Goal: Information Seeking & Learning: Learn about a topic

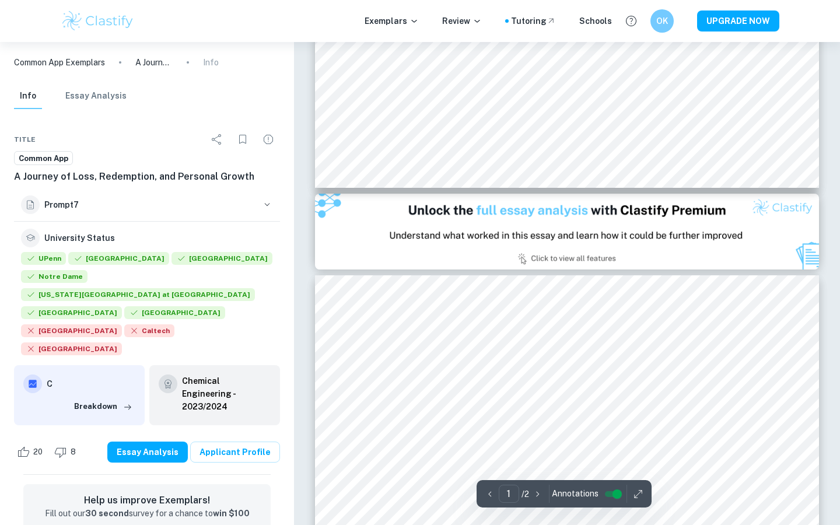
scroll to position [578, 0]
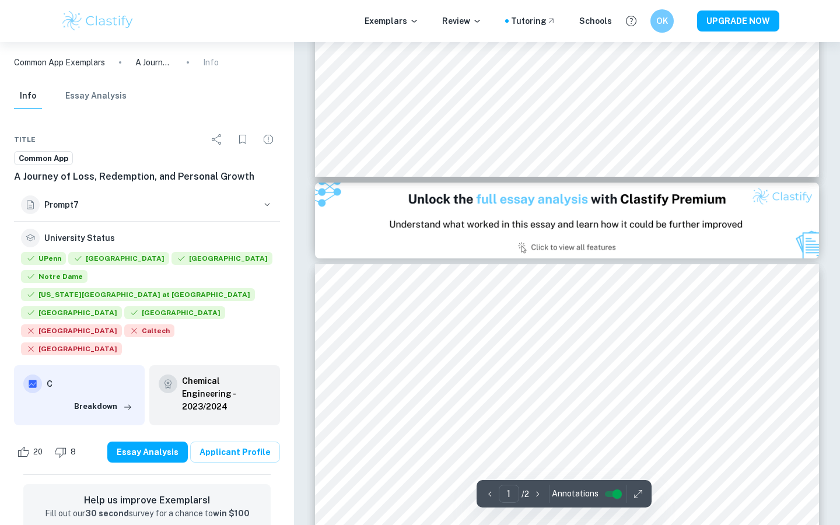
type input "2"
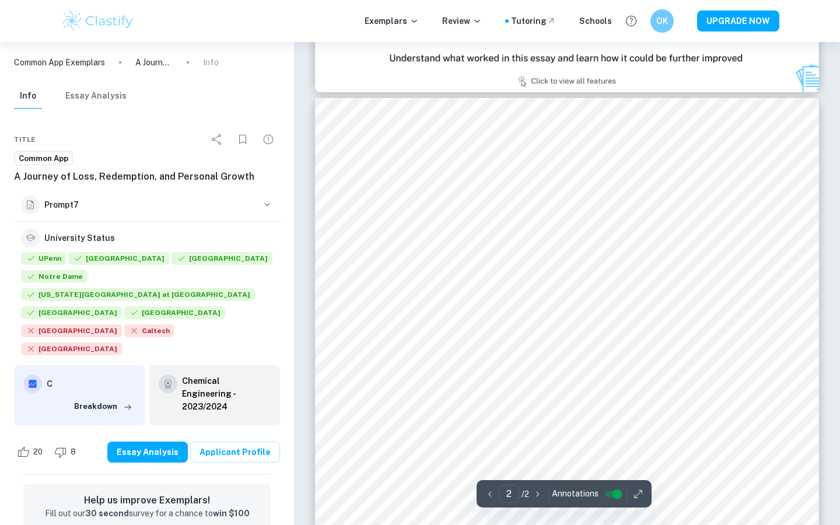
scroll to position [760, 0]
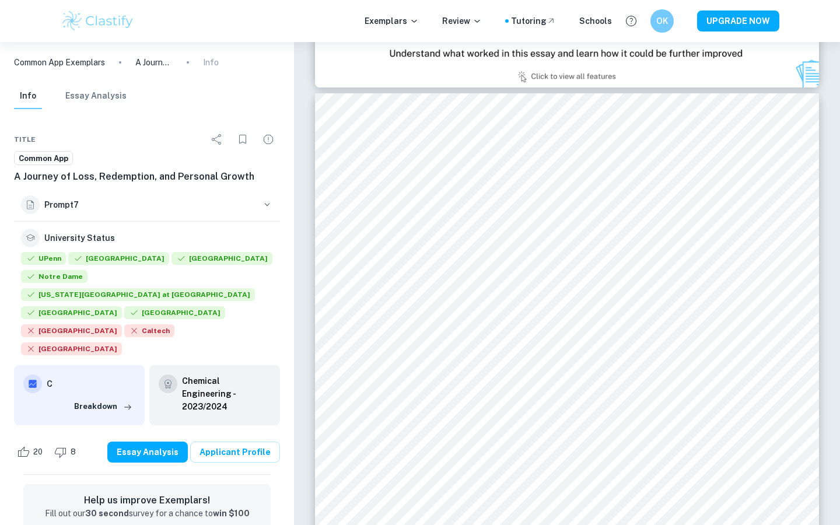
click at [102, 101] on button "Essay Analysis" at bounding box center [95, 96] width 61 height 26
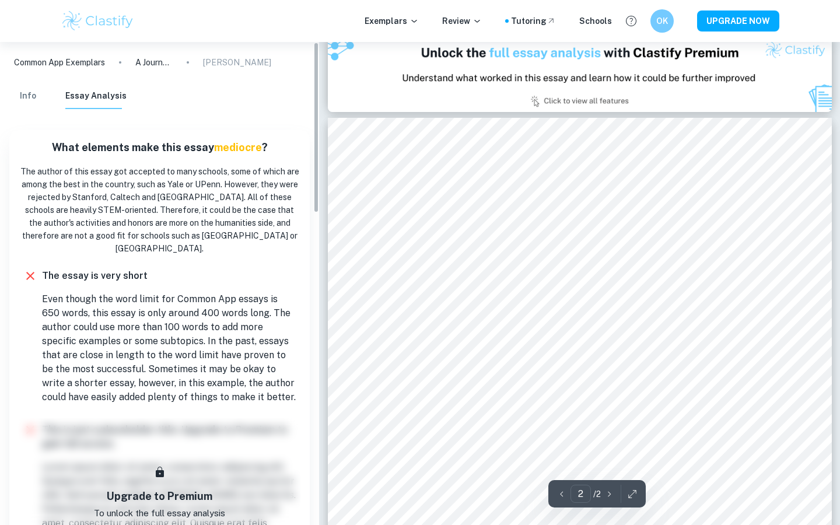
scroll to position [731, 0]
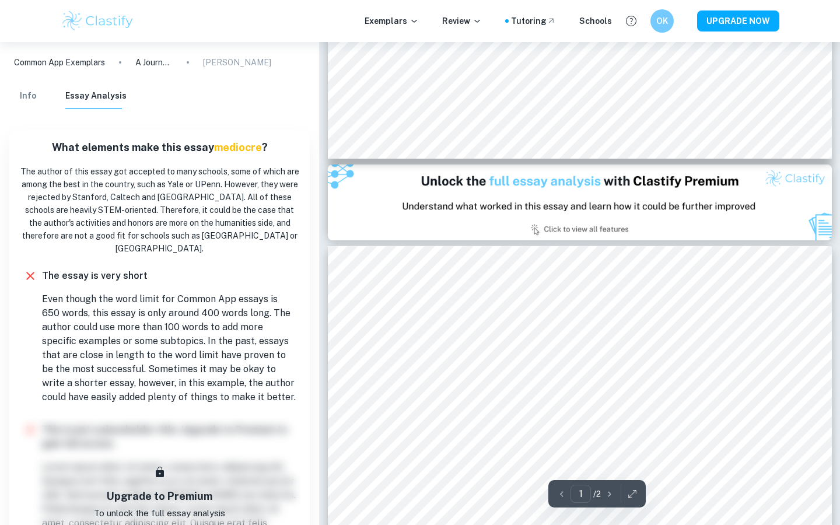
type input "1"
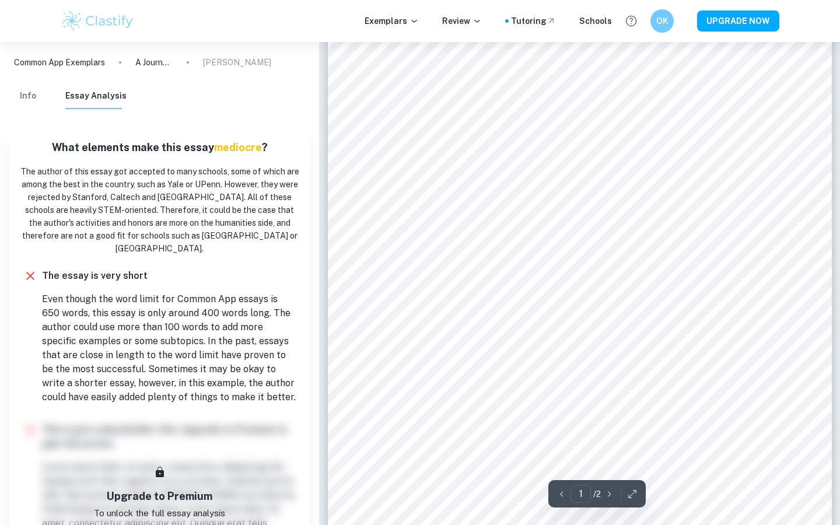
scroll to position [0, 0]
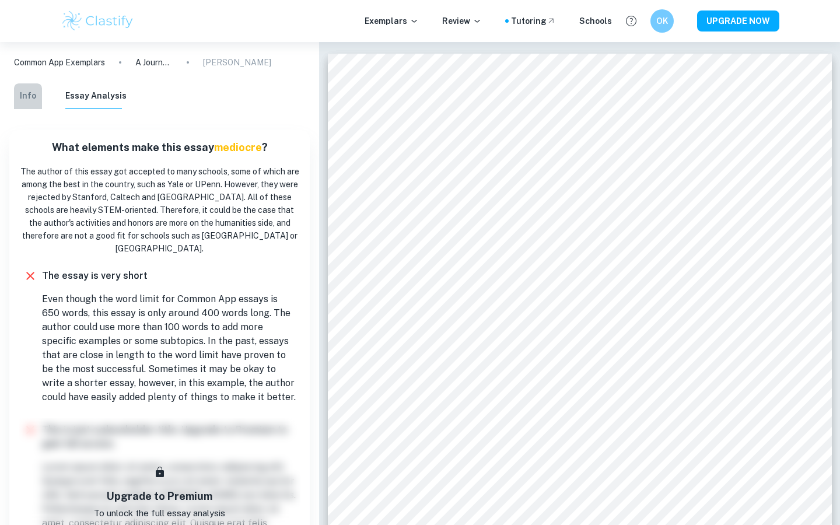
click at [33, 97] on button "Info" at bounding box center [28, 96] width 28 height 26
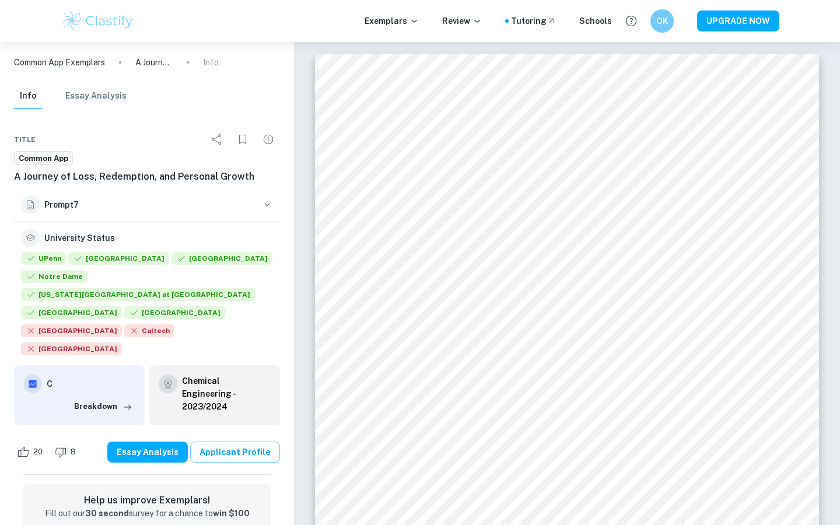
click at [252, 441] on link "Applicant Profile" at bounding box center [235, 451] width 90 height 21
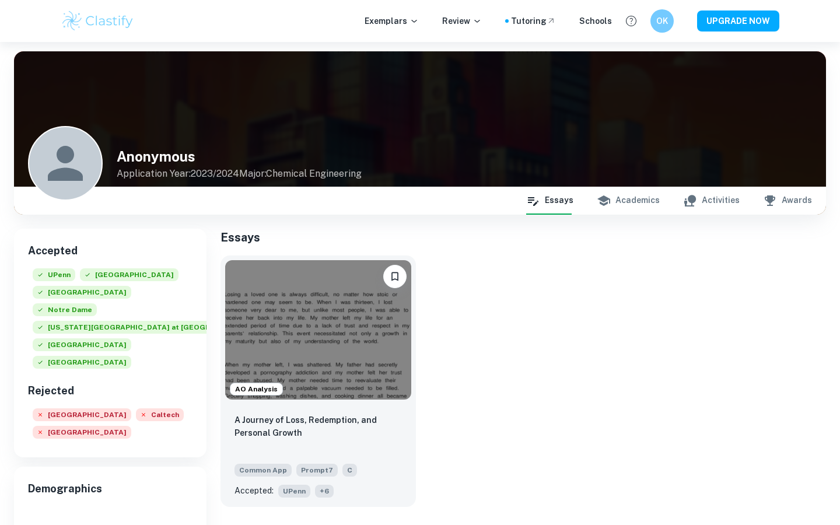
click at [625, 208] on button "Academics" at bounding box center [627, 201] width 63 height 28
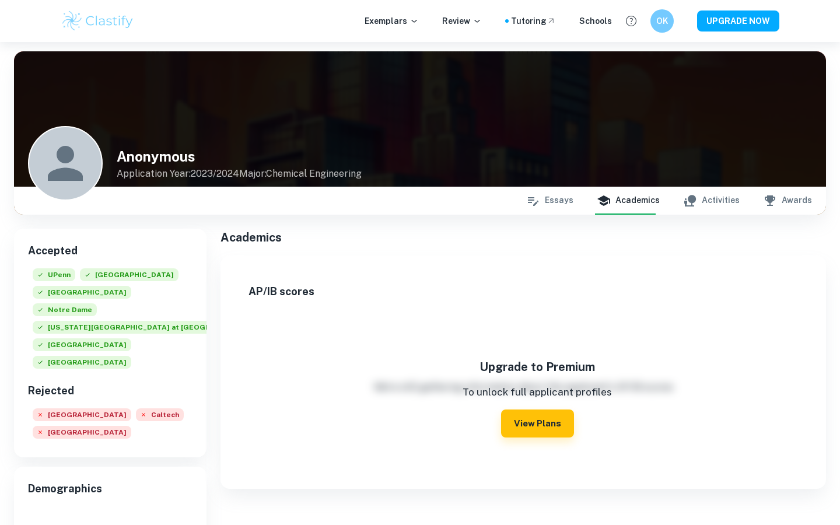
click at [691, 201] on icon "button" at bounding box center [690, 201] width 14 height 14
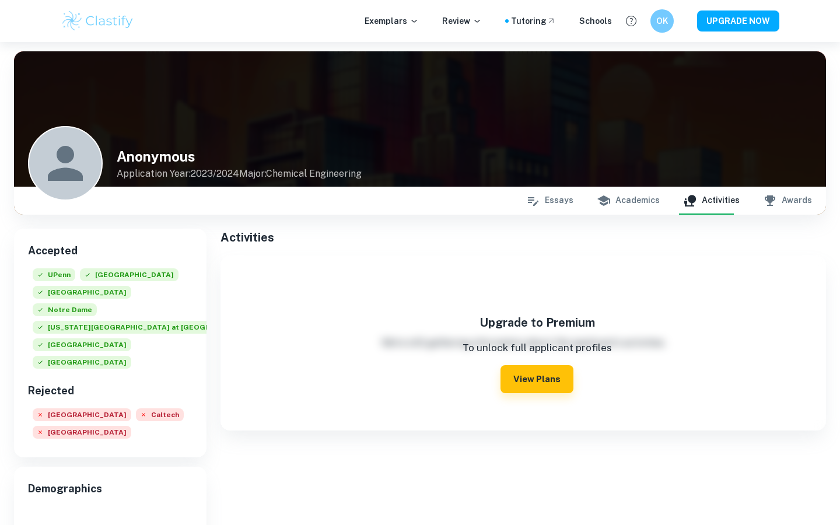
click at [775, 202] on icon "button" at bounding box center [770, 201] width 14 height 14
click at [547, 206] on button "Essays" at bounding box center [549, 201] width 47 height 28
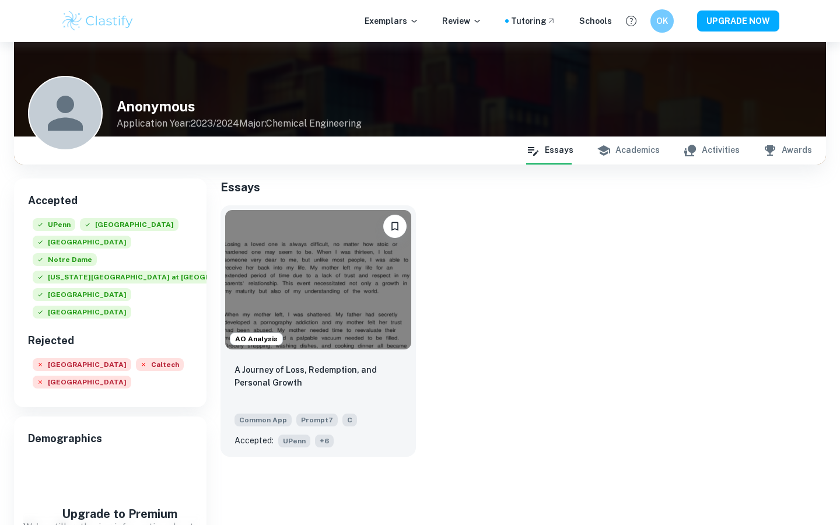
scroll to position [43, 0]
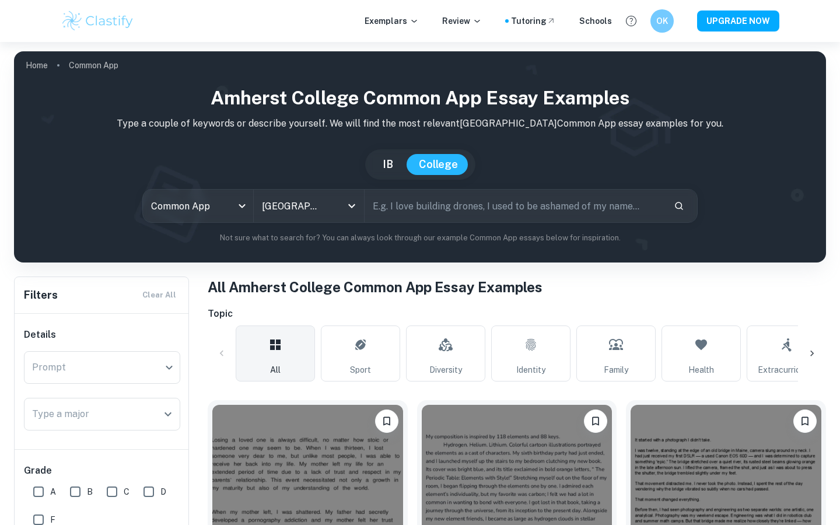
scroll to position [250, 0]
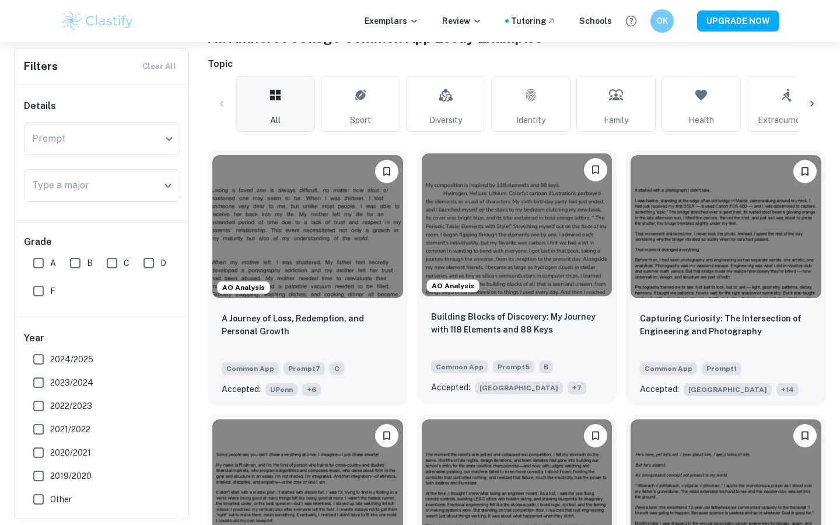
click at [445, 260] on img at bounding box center [517, 224] width 191 height 143
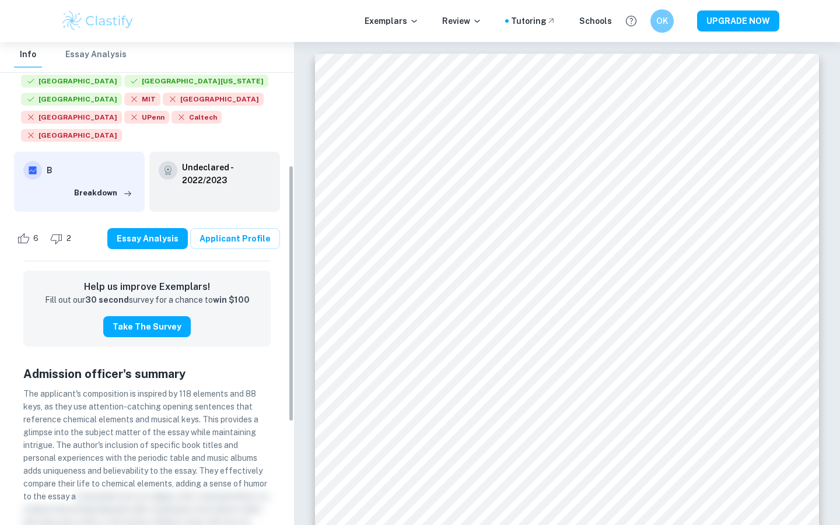
scroll to position [236, 0]
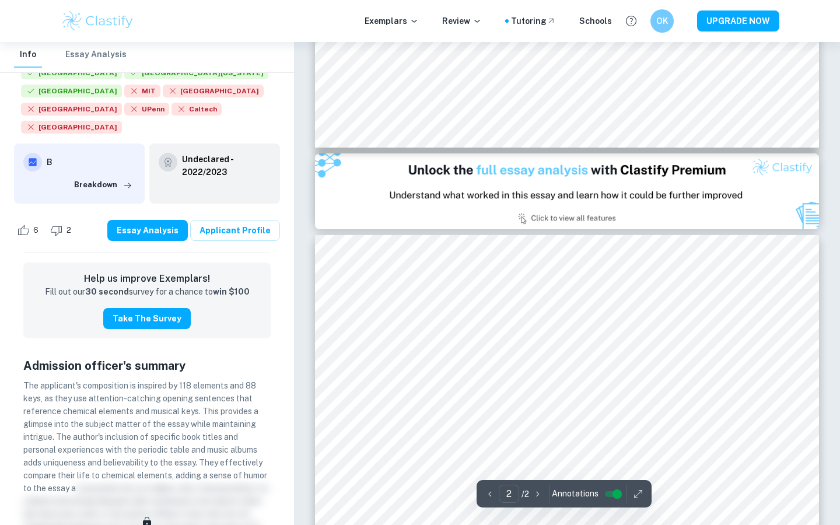
type input "1"
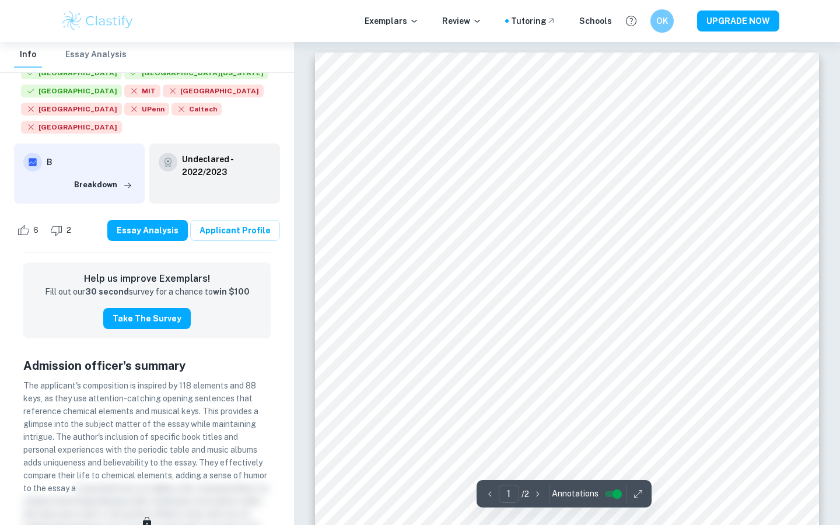
scroll to position [0, 0]
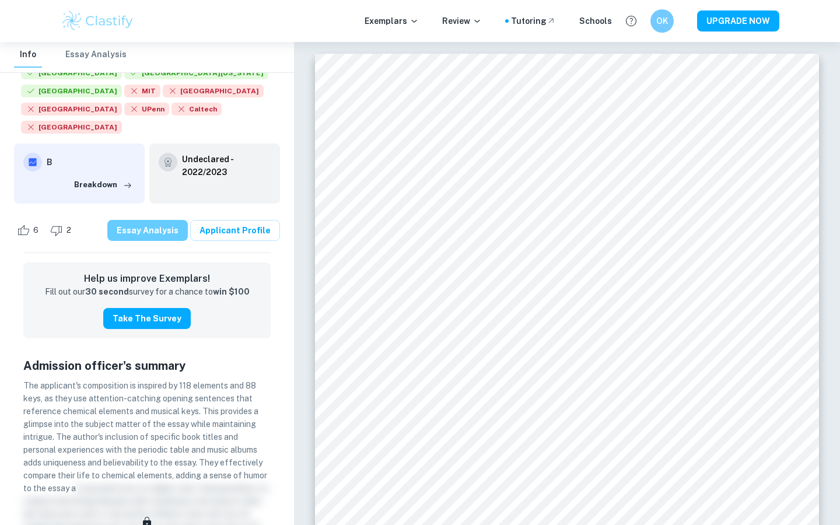
click at [183, 220] on button "Essay Analysis" at bounding box center [147, 230] width 80 height 21
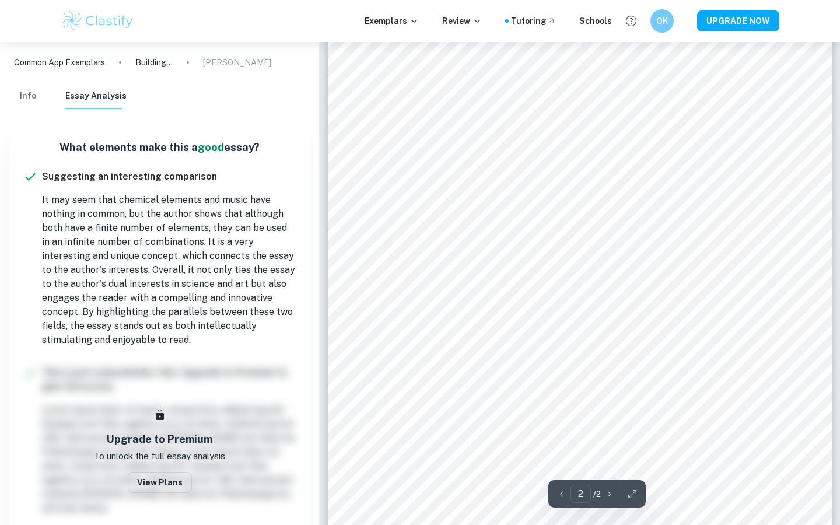
scroll to position [803, 0]
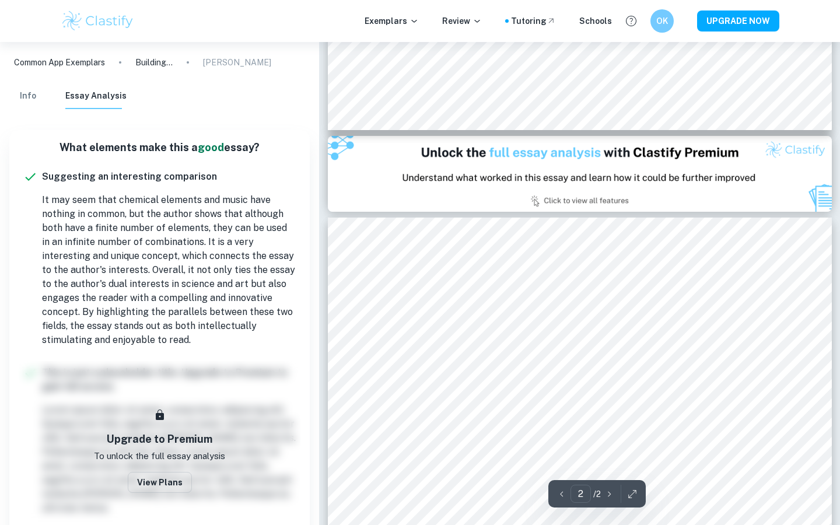
type input "1"
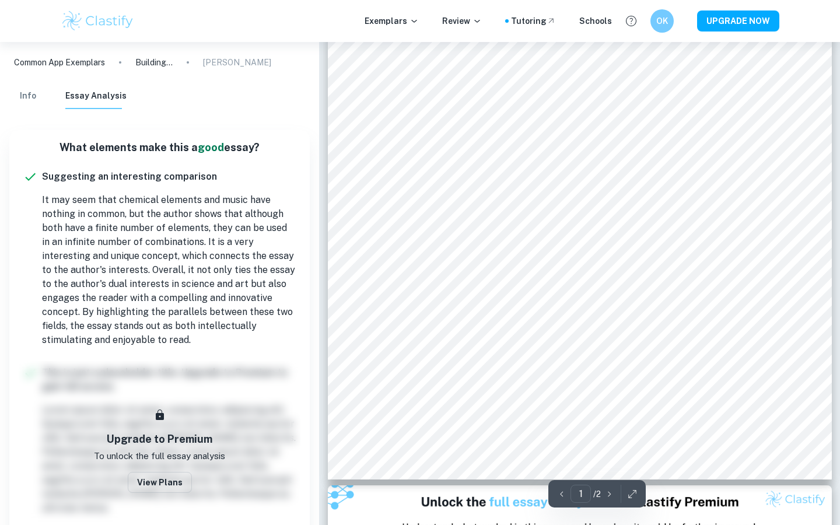
scroll to position [0, 0]
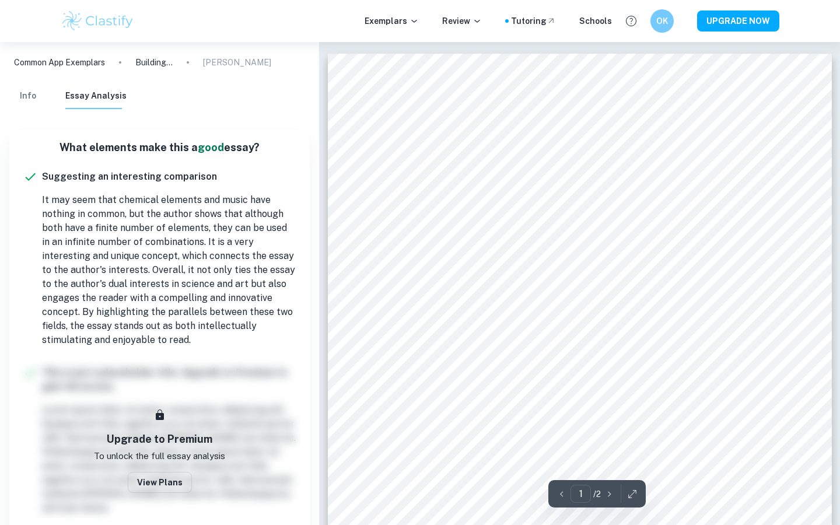
click at [20, 92] on button "Info" at bounding box center [28, 96] width 28 height 26
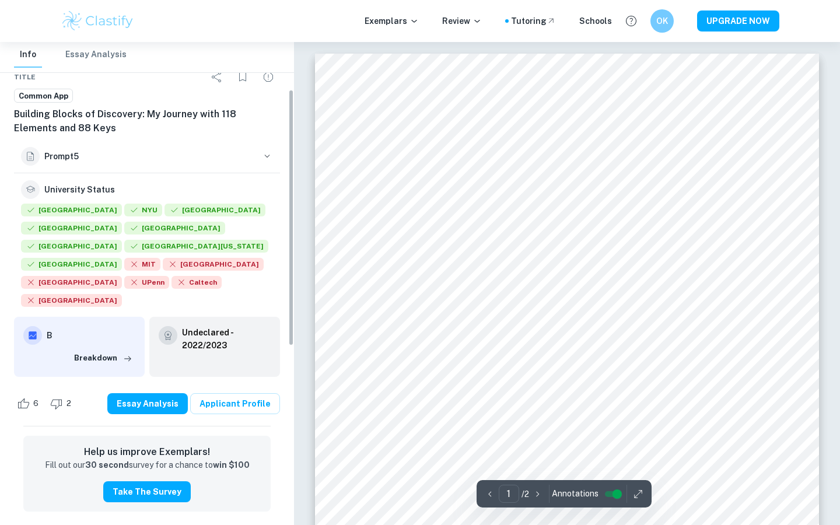
scroll to position [99, 0]
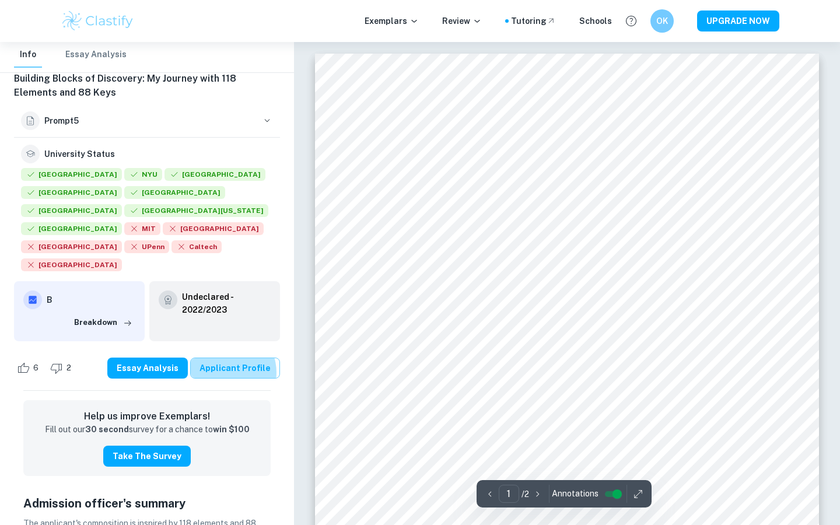
click at [230, 357] on link "Applicant Profile" at bounding box center [235, 367] width 90 height 21
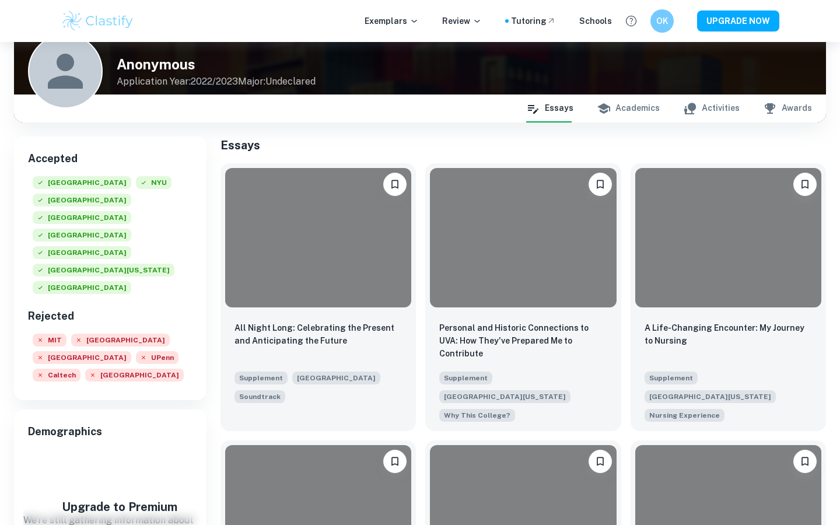
scroll to position [86, 0]
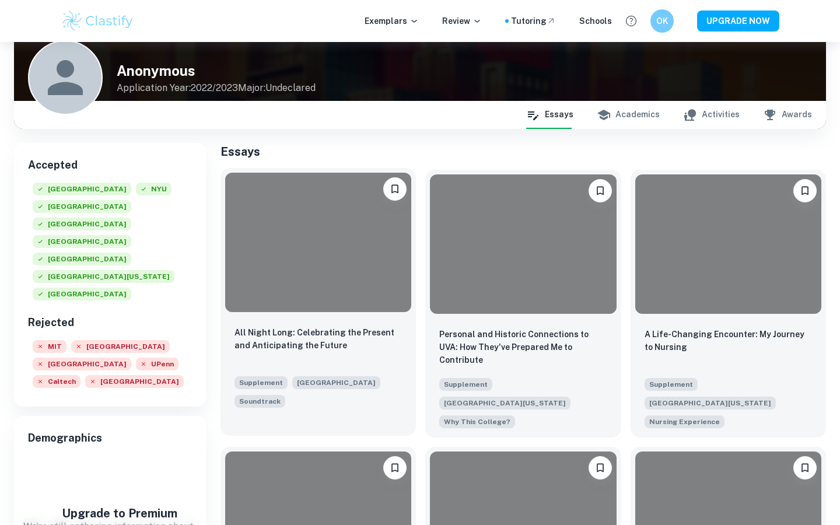
click at [332, 240] on div at bounding box center [318, 242] width 186 height 139
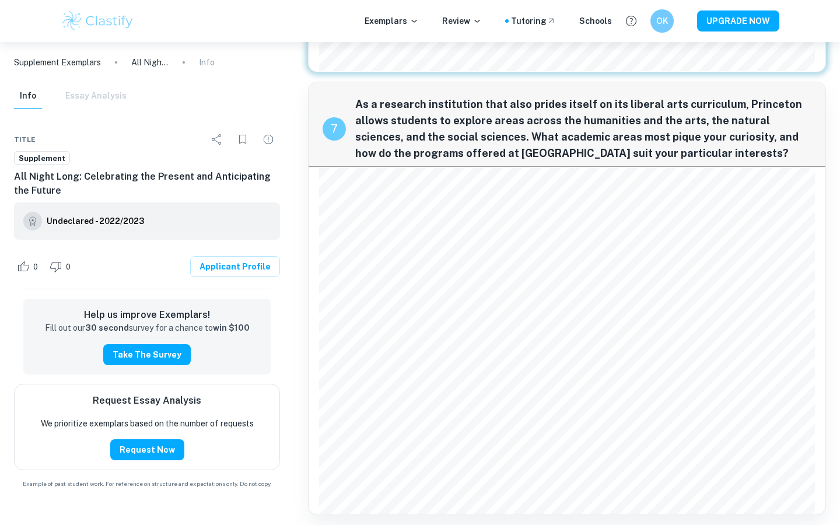
scroll to position [1456, 0]
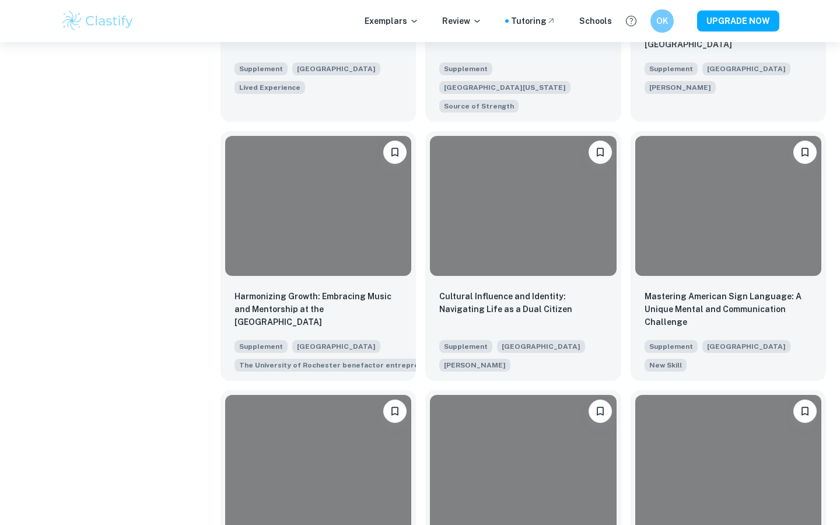
scroll to position [86, 0]
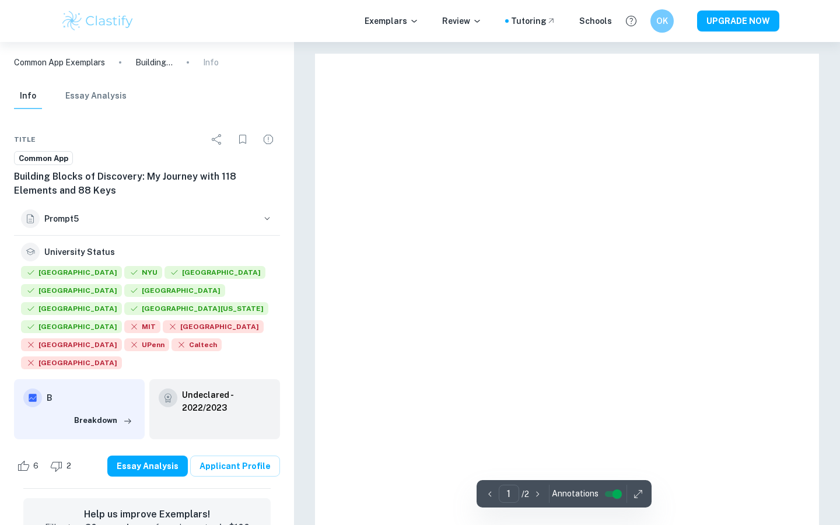
scroll to position [86, 0]
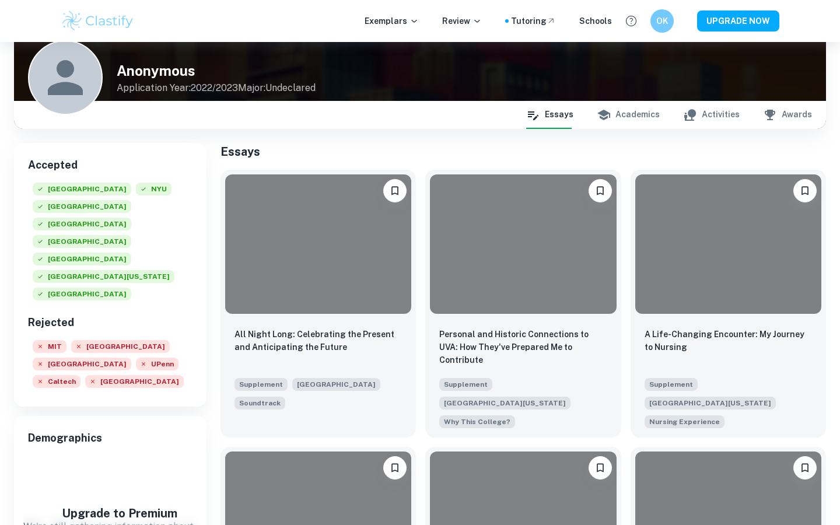
click at [638, 117] on button "Academics" at bounding box center [627, 115] width 63 height 28
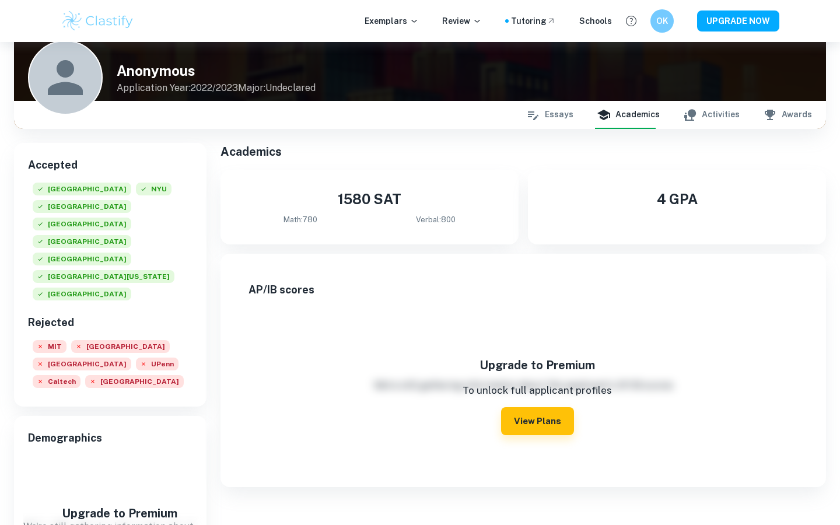
click at [694, 122] on button "Activities" at bounding box center [711, 115] width 57 height 28
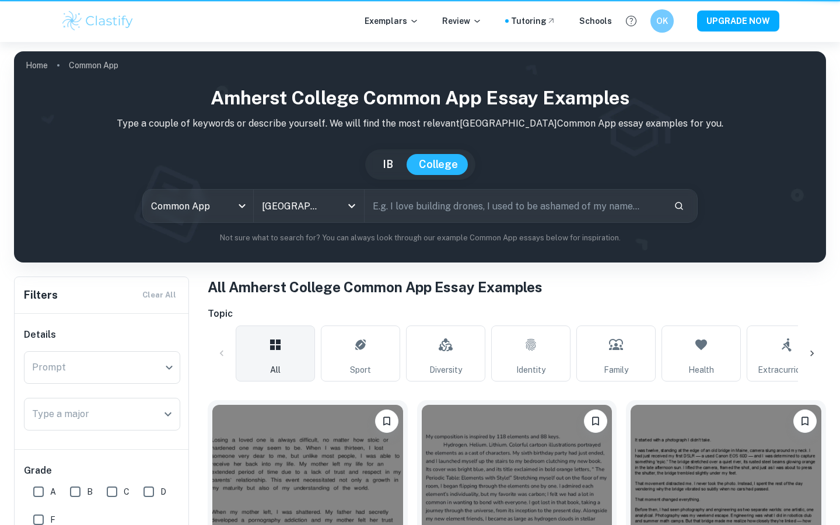
scroll to position [250, 0]
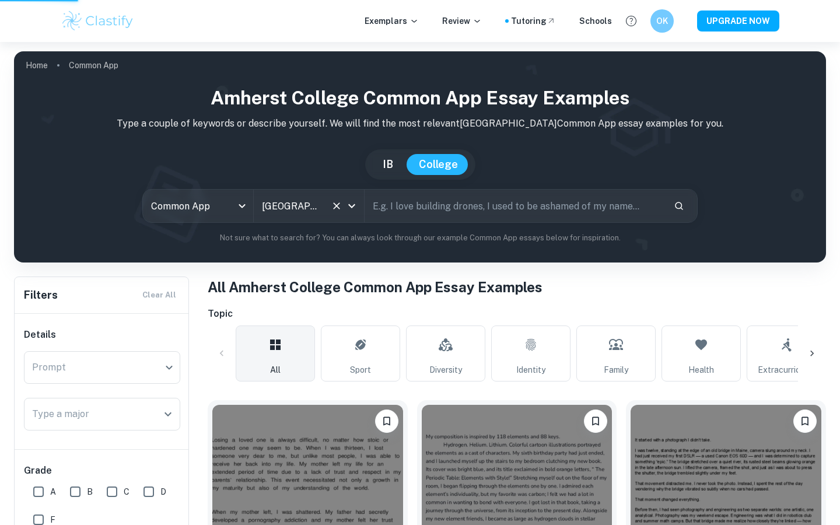
scroll to position [110, 0]
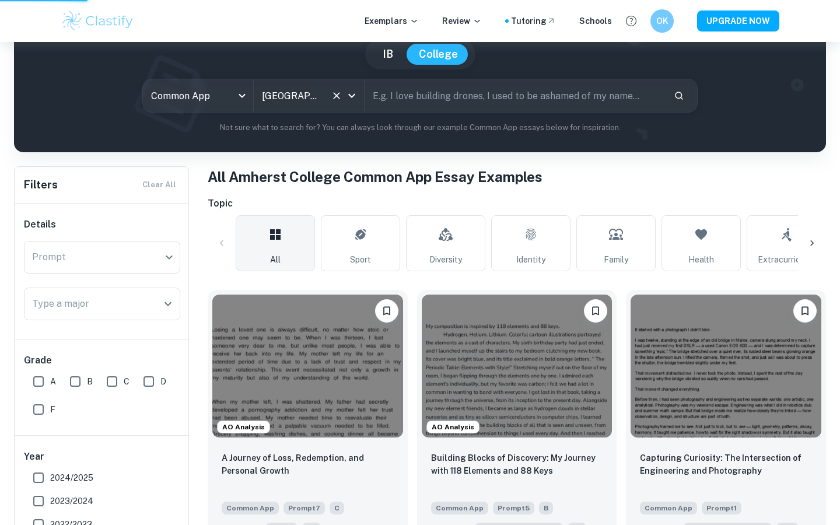
type input "supplement"
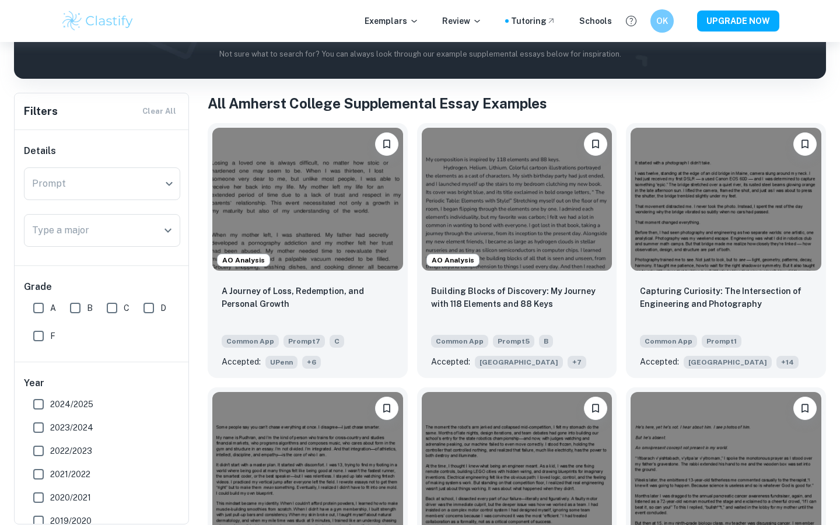
scroll to position [191, 0]
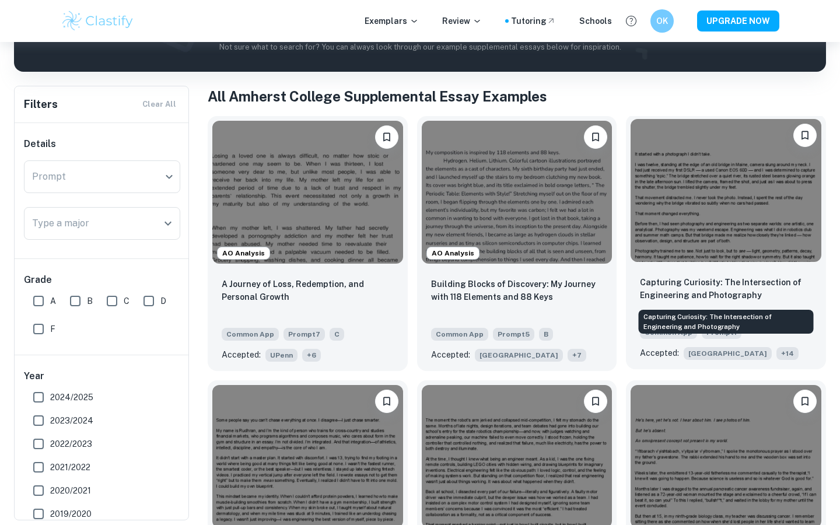
click at [655, 297] on p "Capturing Curiosity: The Intersection of Engineering and Photography" at bounding box center [726, 289] width 172 height 26
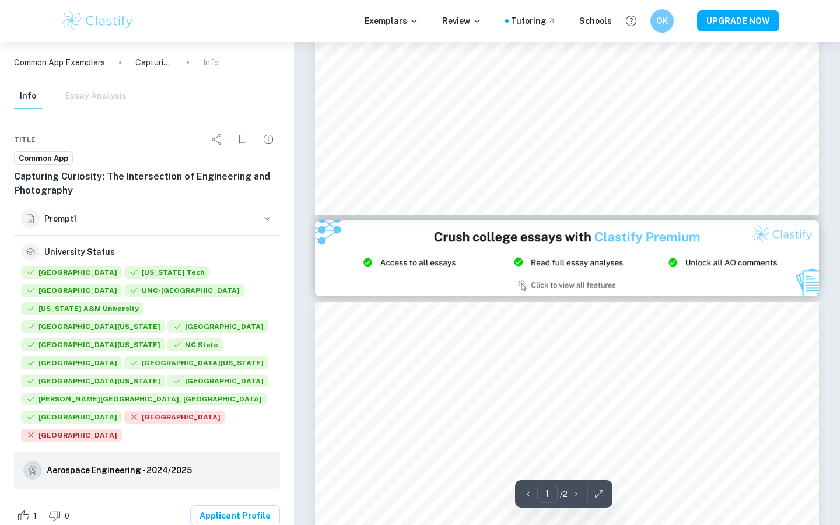
type input "2"
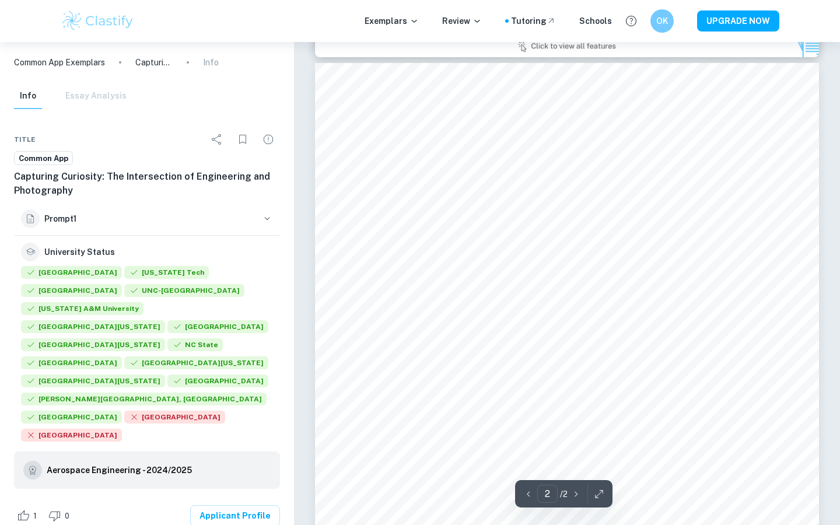
scroll to position [733, 0]
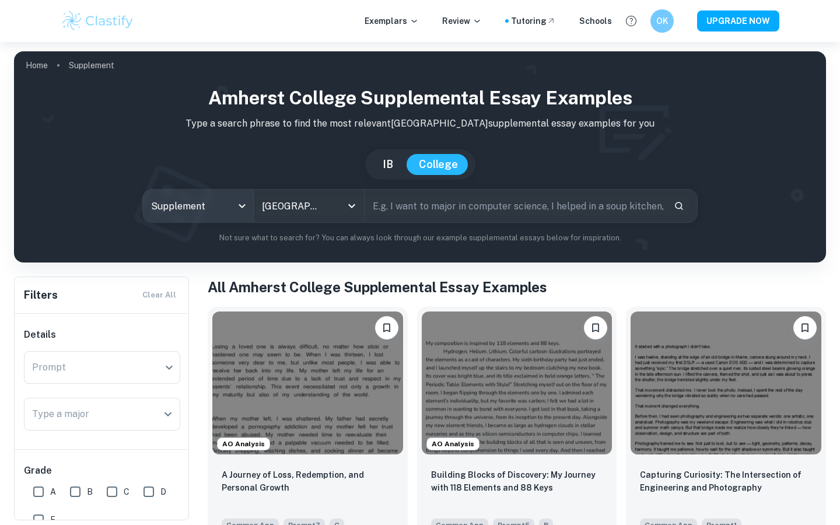
click at [234, 208] on body "We value your privacy We use cookies to enhance your browsing experience, serve…" at bounding box center [420, 304] width 840 height 525
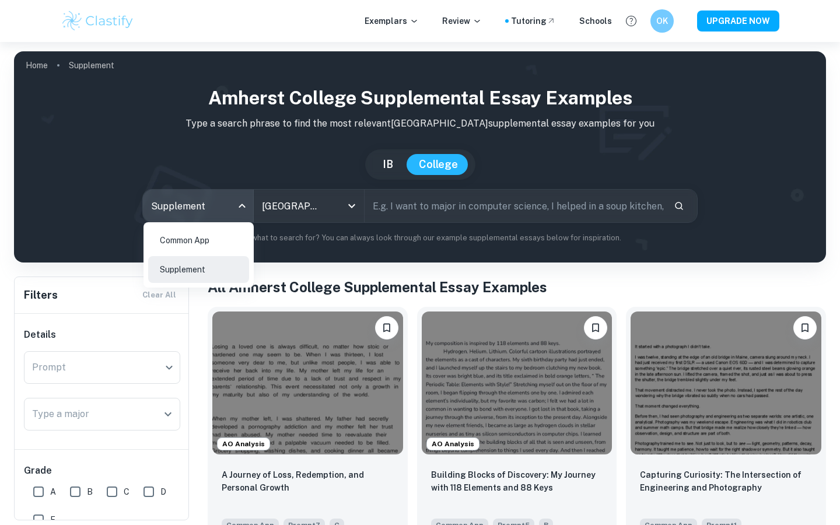
click at [208, 234] on li "Common App" at bounding box center [198, 240] width 101 height 27
type input "common app"
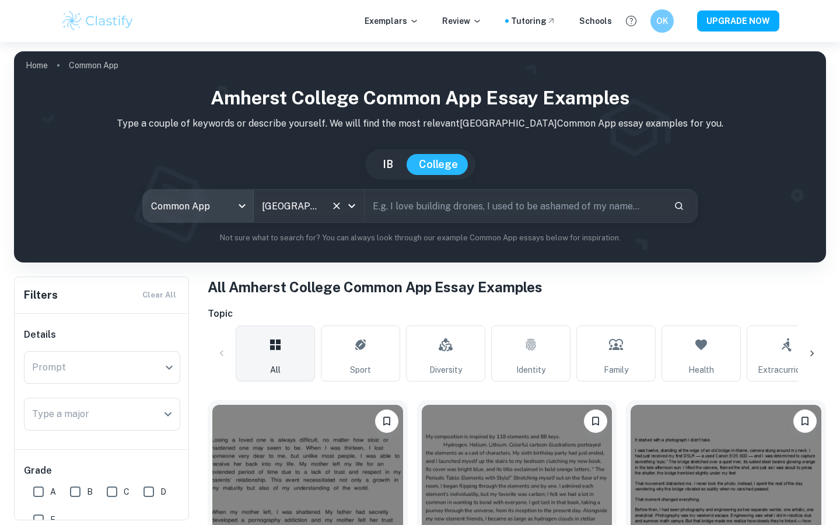
click at [335, 202] on icon "Clear" at bounding box center [337, 206] width 12 height 12
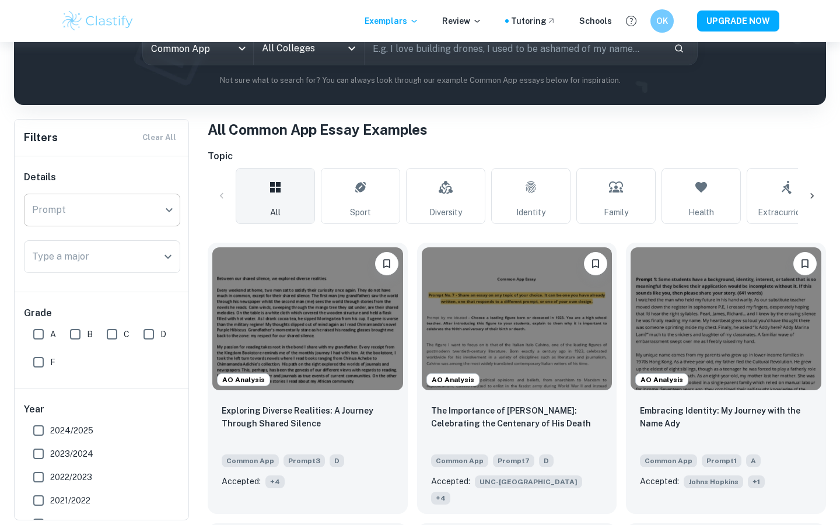
click at [157, 213] on div "​ Prompt" at bounding box center [102, 210] width 156 height 33
click at [170, 215] on div "​ Prompt" at bounding box center [102, 210] width 156 height 33
click at [125, 215] on body "We value your privacy We use cookies to enhance your browsing experience, serve…" at bounding box center [420, 147] width 840 height 525
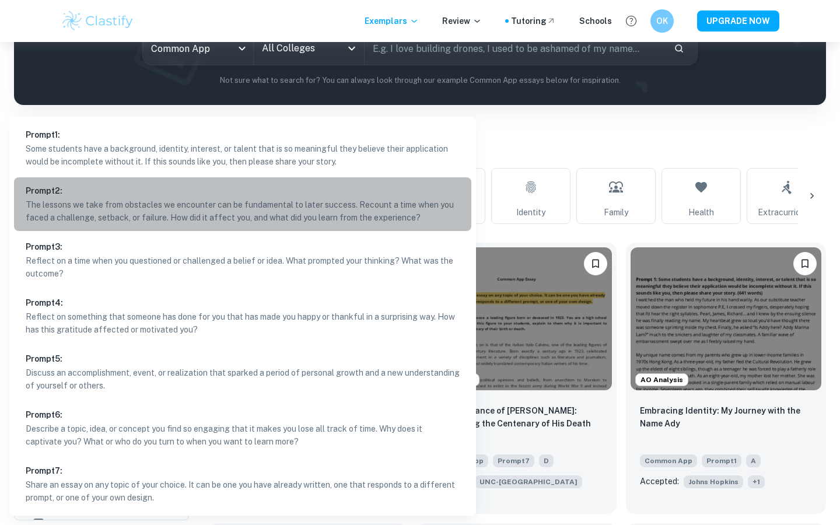
click at [125, 215] on p "The lessons we take from obstacles we encounter can be fundamental to later suc…" at bounding box center [243, 211] width 434 height 26
type input "2"
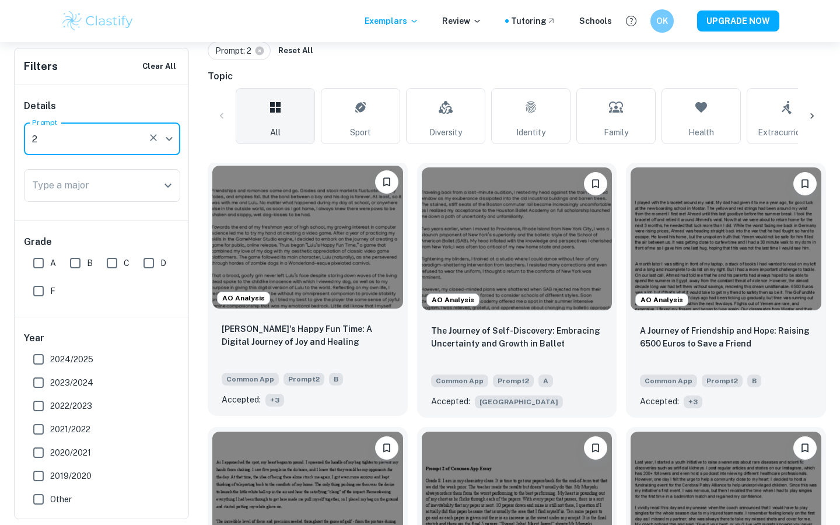
scroll to position [266, 0]
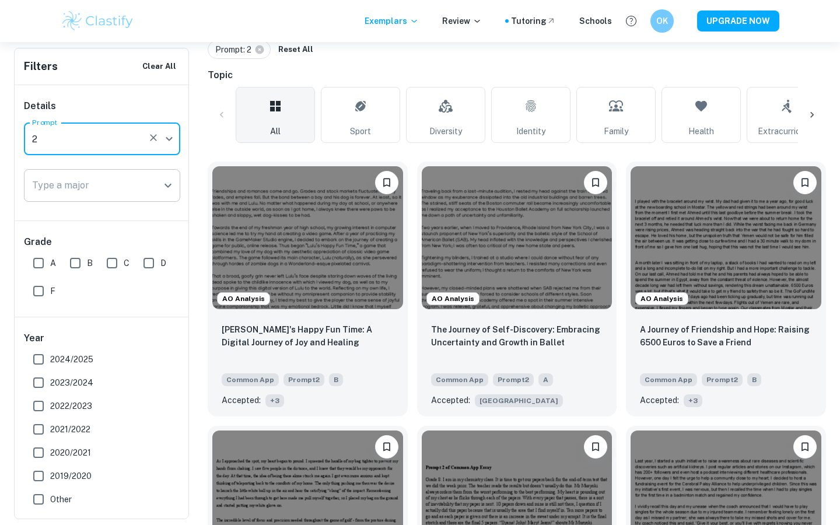
click at [161, 194] on div at bounding box center [167, 185] width 15 height 16
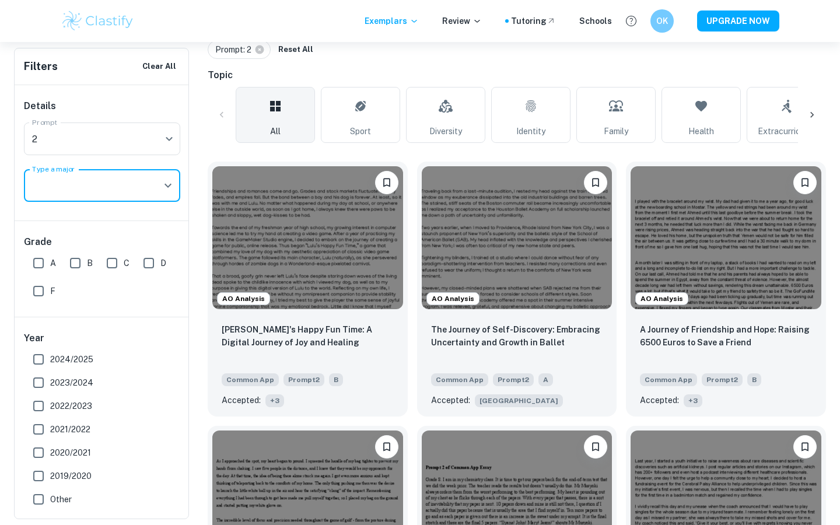
click at [171, 188] on icon "Open" at bounding box center [168, 185] width 14 height 14
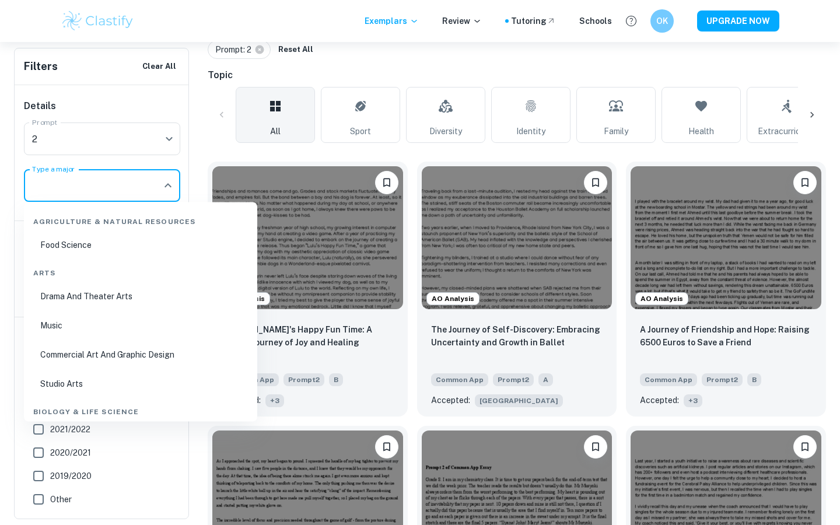
click at [170, 188] on icon "Close" at bounding box center [168, 185] width 14 height 14
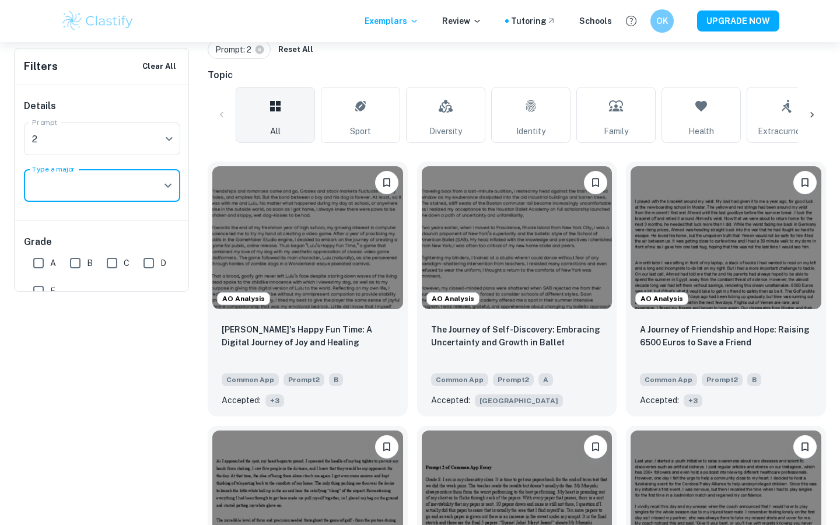
scroll to position [0, 0]
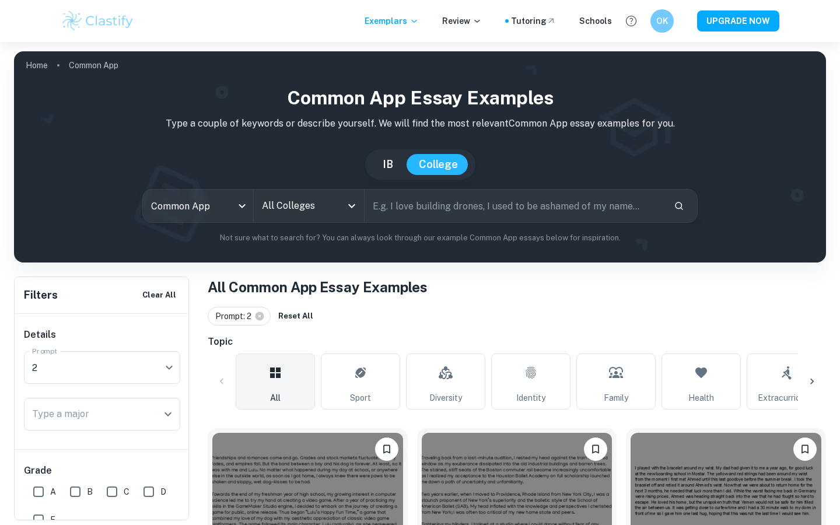
click at [528, 217] on input "text" at bounding box center [514, 205] width 300 height 33
type input "amherst"
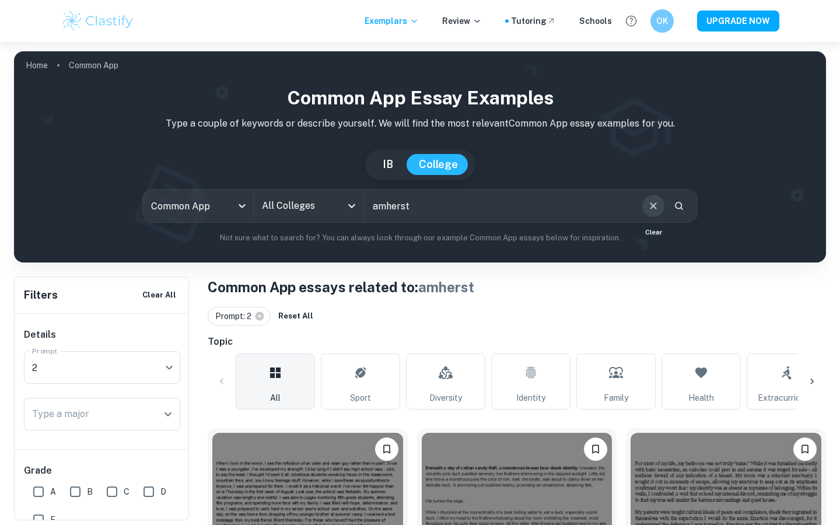
click at [656, 210] on icon "Clear" at bounding box center [653, 205] width 13 height 13
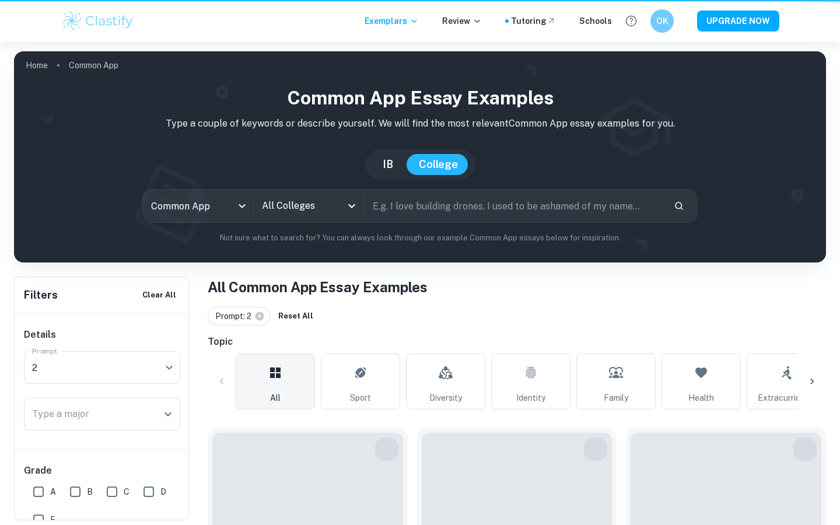
click at [347, 213] on div at bounding box center [350, 206] width 15 height 16
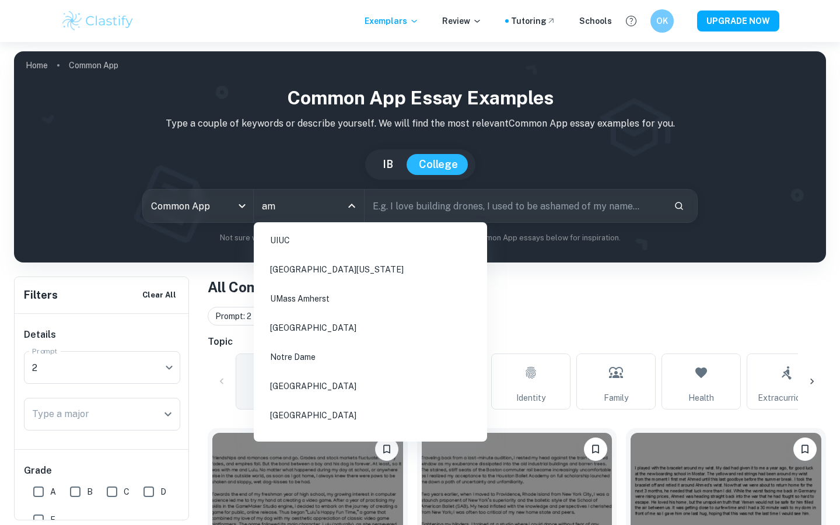
type input "amh"
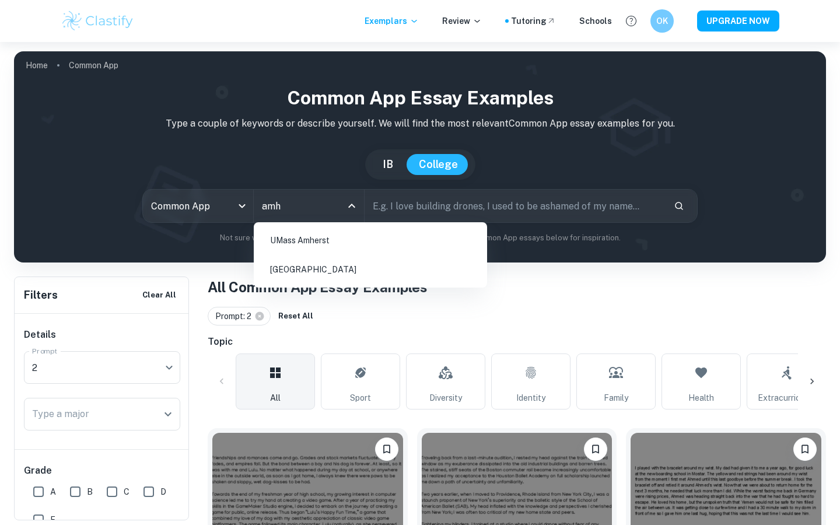
click at [328, 279] on li "Amherst College" at bounding box center [370, 269] width 224 height 27
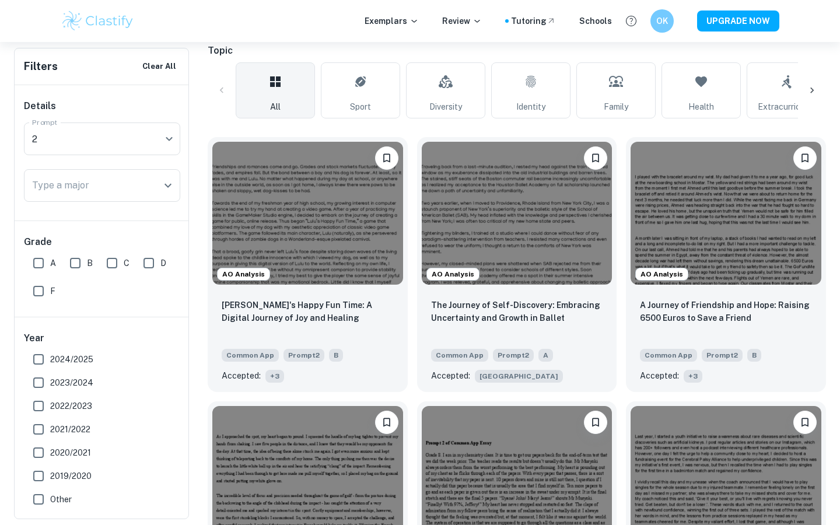
scroll to position [292, 0]
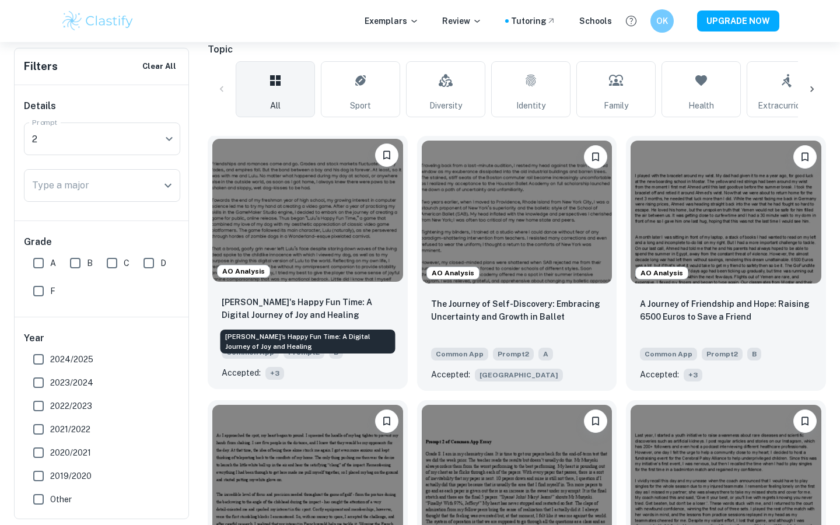
click at [290, 305] on p "[PERSON_NAME] Happy Fun Time: A Digital Journey of Joy and Healing" at bounding box center [308, 309] width 172 height 26
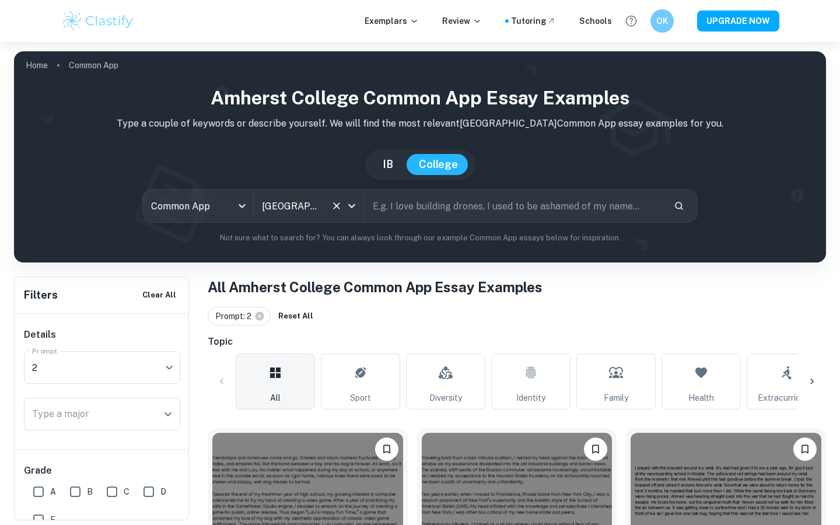
click at [352, 206] on icon "Open" at bounding box center [351, 206] width 7 height 4
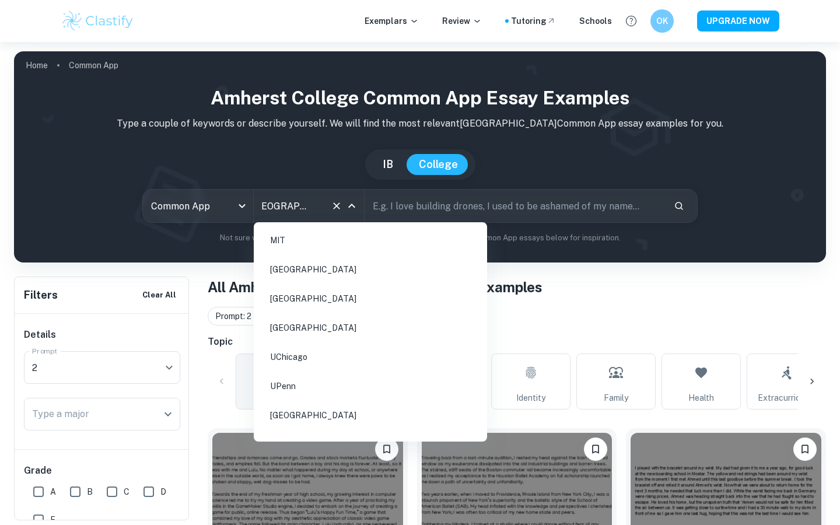
scroll to position [2528, 0]
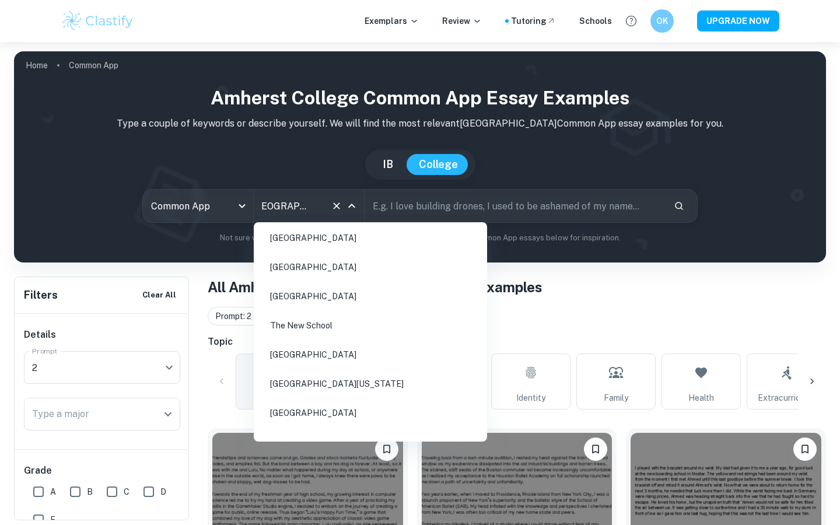
click at [325, 487] on li "Amherst College" at bounding box center [370, 500] width 224 height 27
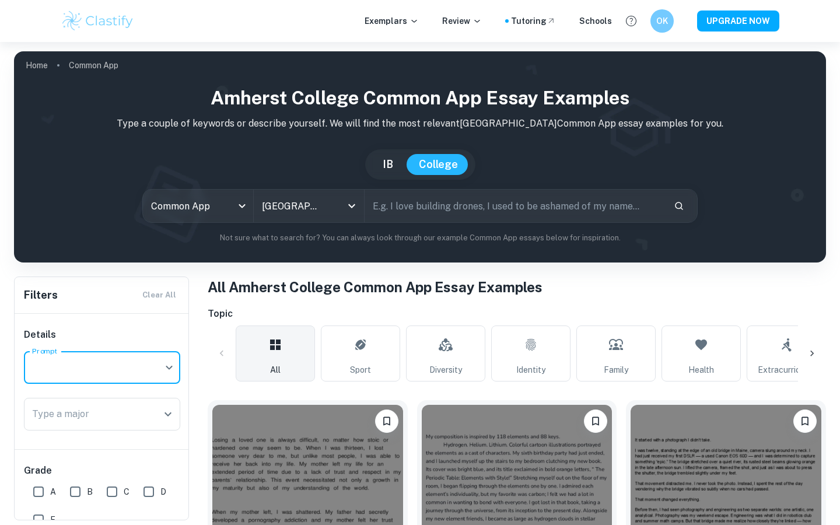
click at [159, 372] on div "​ Prompt" at bounding box center [102, 367] width 156 height 33
click at [151, 371] on div "​ Prompt" at bounding box center [102, 367] width 156 height 33
click at [90, 369] on body "We value your privacy We use cookies to enhance your browsing experience, serve…" at bounding box center [420, 304] width 840 height 525
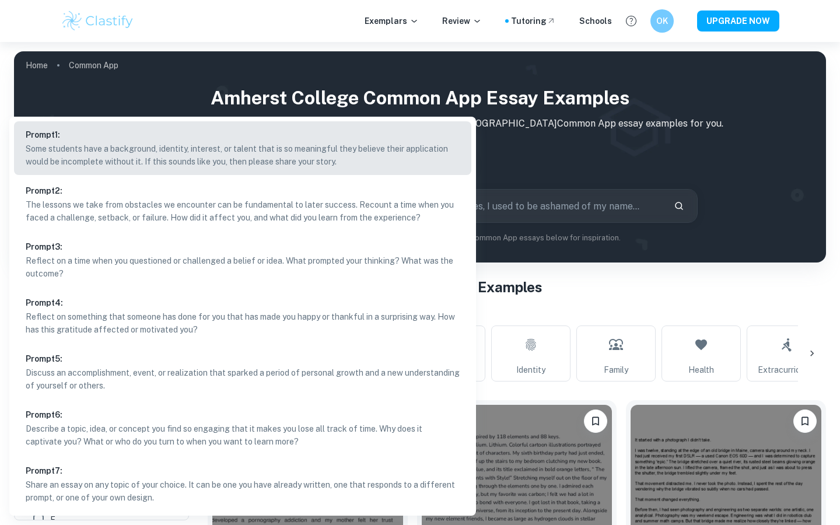
click at [90, 369] on p "Discuss an accomplishment, event, or realization that sparked a period of perso…" at bounding box center [243, 379] width 434 height 26
type input "5"
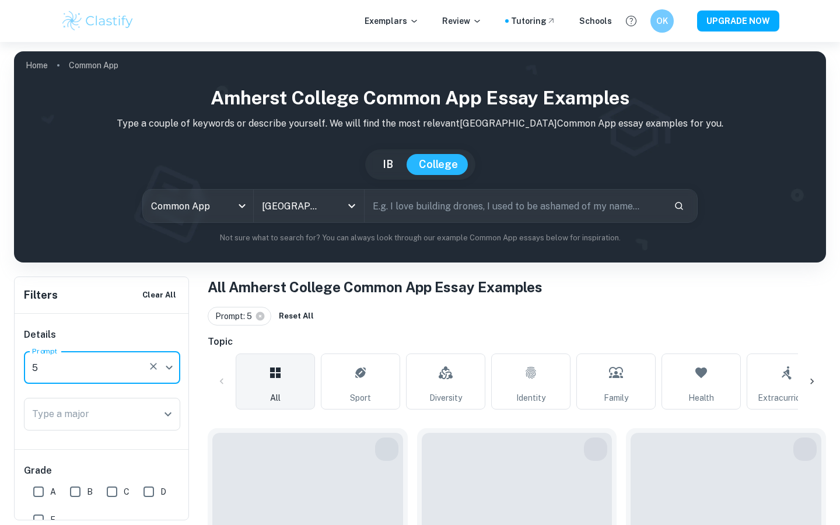
click at [90, 369] on body "We value your privacy We use cookies to enhance your browsing experience, serve…" at bounding box center [420, 304] width 840 height 525
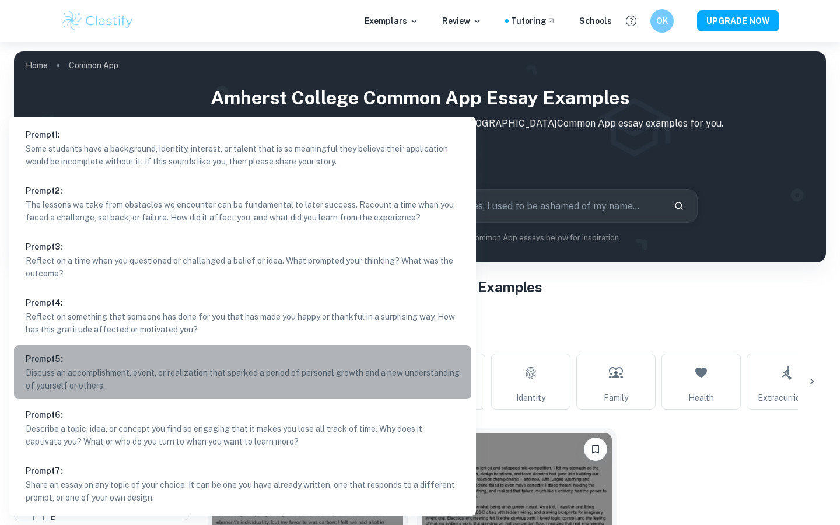
click at [90, 369] on li "Prompt 5 : Discuss an accomplishment, event, or realization that sparked a peri…" at bounding box center [242, 372] width 457 height 54
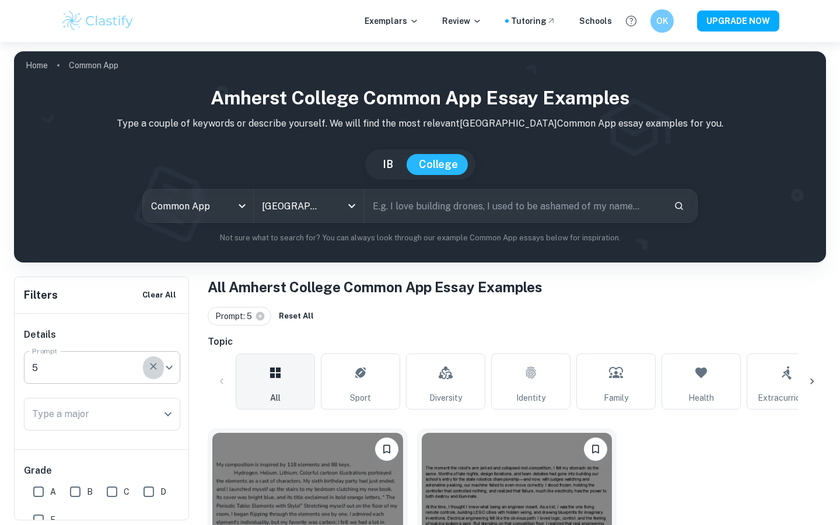
click at [153, 370] on icon "button" at bounding box center [154, 366] width 12 height 12
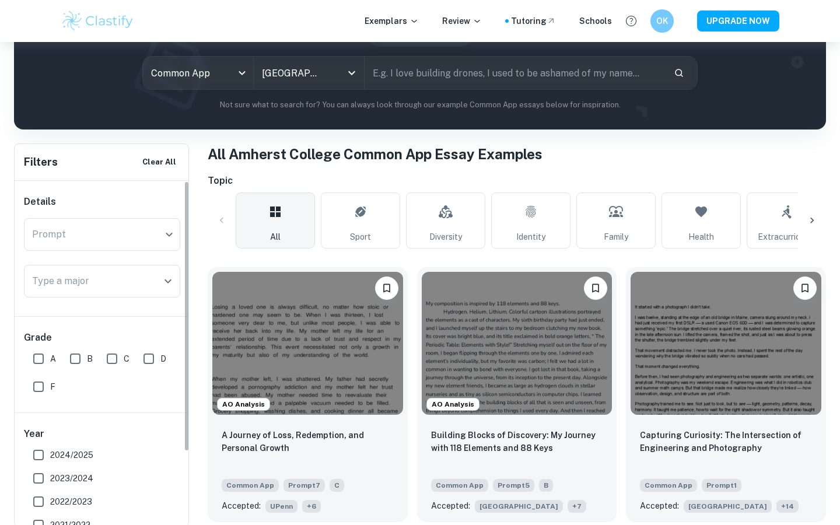
scroll to position [139, 0]
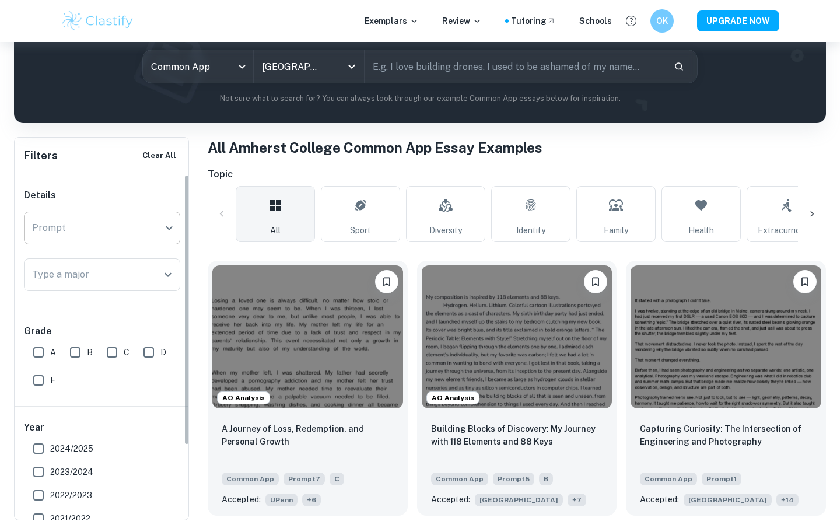
click at [108, 228] on body "We value your privacy We use cookies to enhance your browsing experience, serve…" at bounding box center [420, 165] width 840 height 525
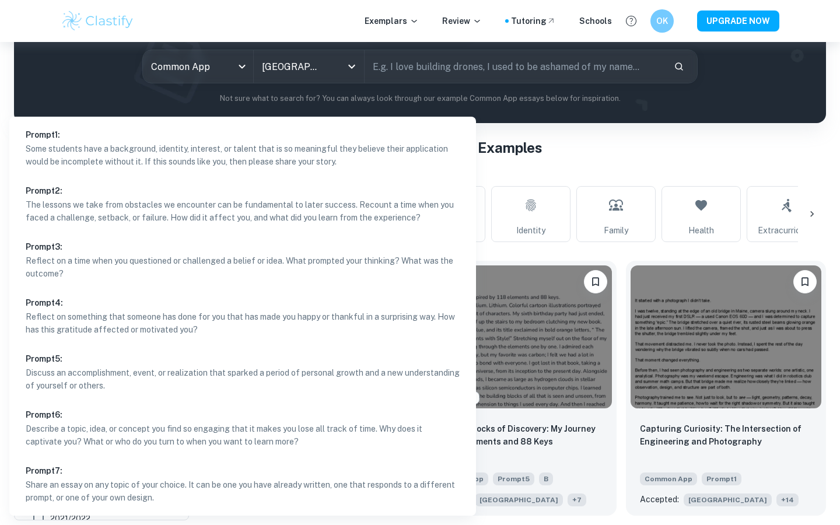
click at [108, 212] on p "The lessons we take from obstacles we encounter can be fundamental to later suc…" at bounding box center [243, 211] width 434 height 26
type input "2"
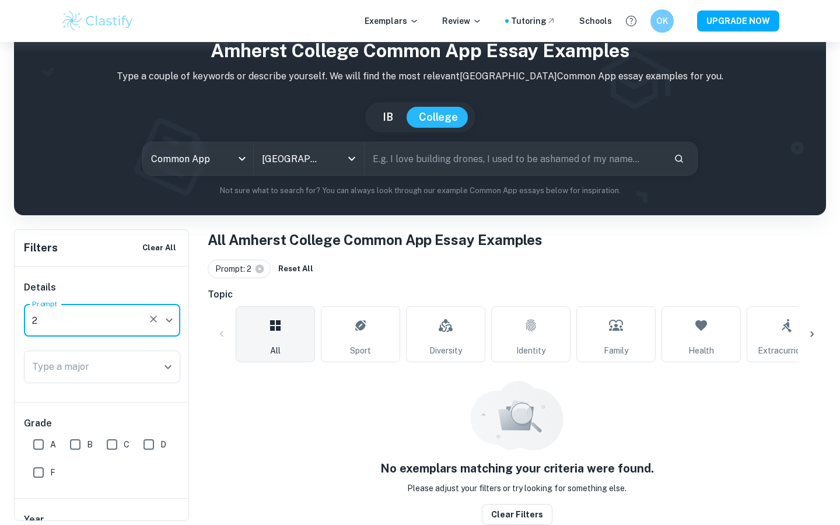
scroll to position [0, 0]
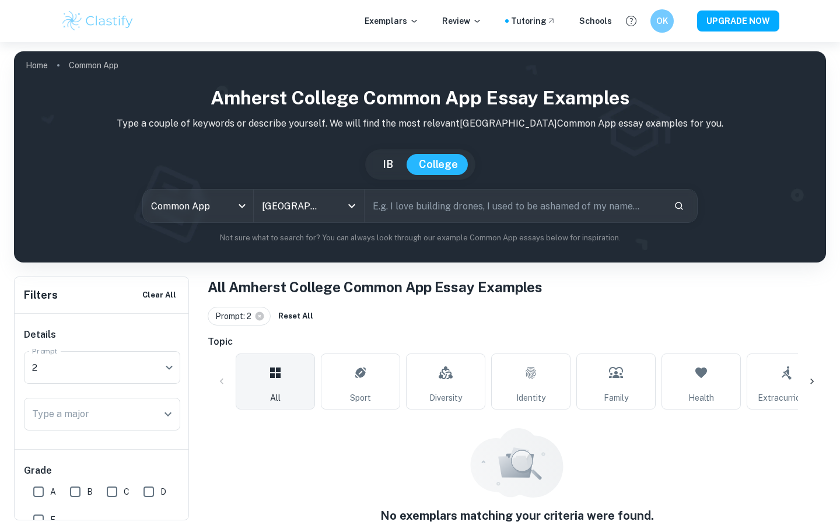
click at [424, 209] on input "text" at bounding box center [514, 205] width 300 height 33
click at [349, 208] on icon "Open" at bounding box center [352, 206] width 14 height 14
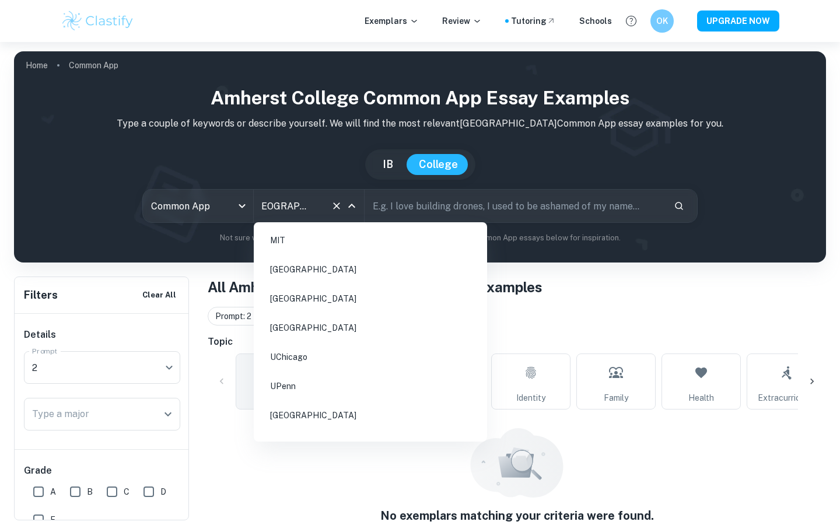
scroll to position [2528, 0]
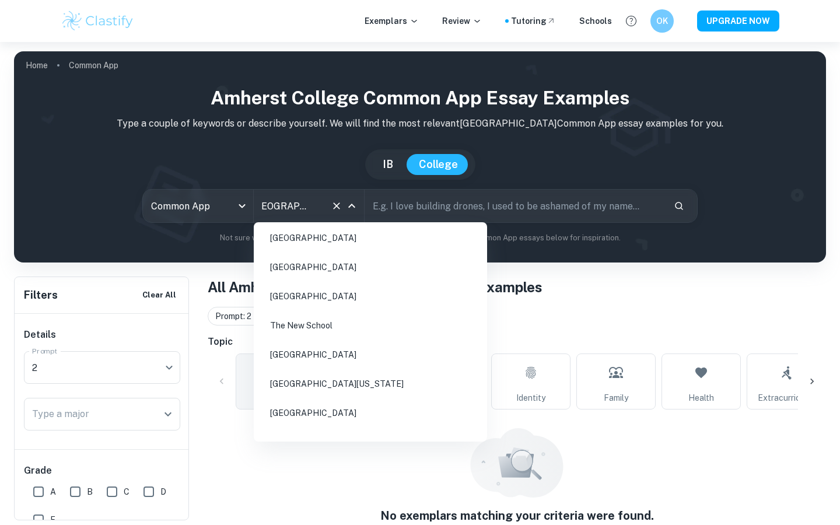
click at [334, 205] on icon "Clear" at bounding box center [337, 206] width 12 height 12
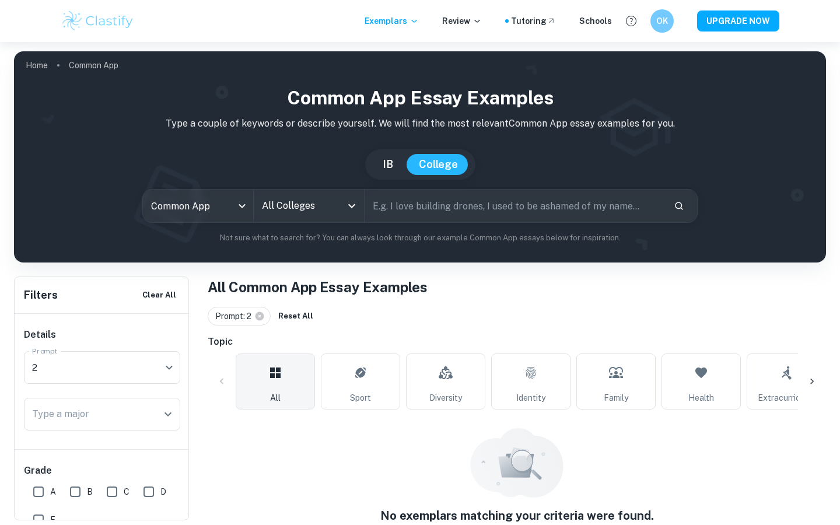
scroll to position [47, 0]
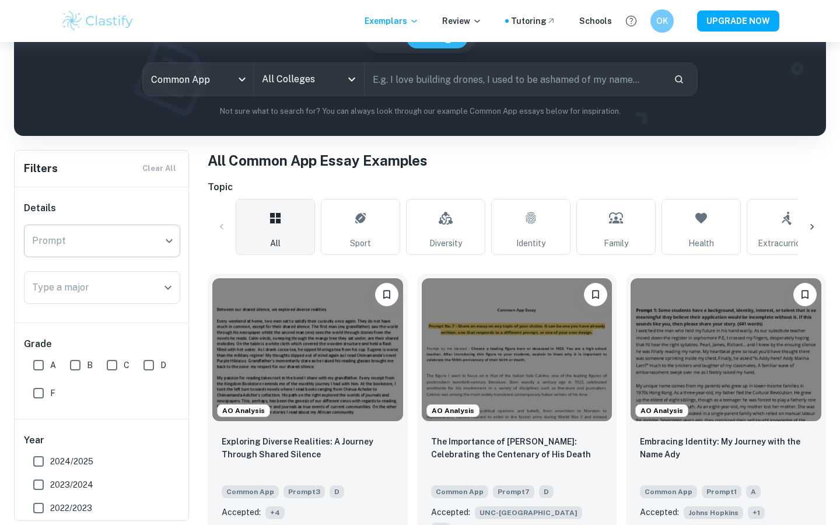
click at [166, 243] on div "​ Prompt" at bounding box center [102, 240] width 156 height 33
click at [149, 241] on div "​ Prompt" at bounding box center [102, 240] width 156 height 33
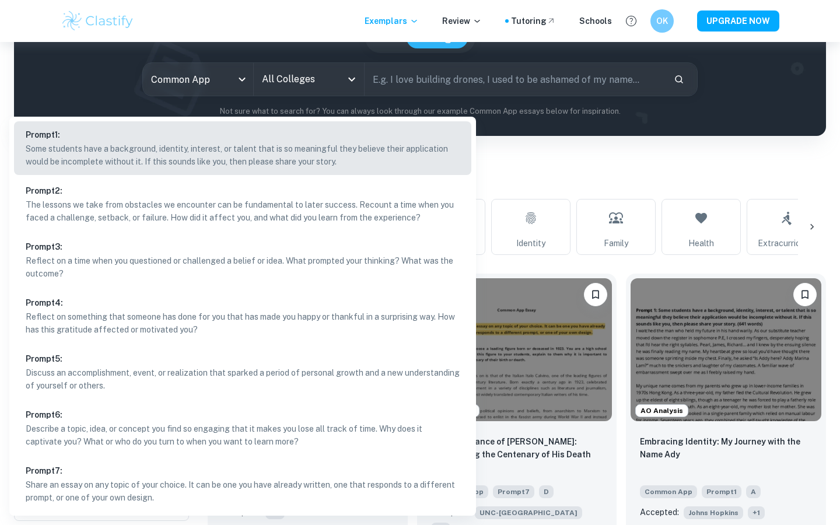
click at [57, 245] on body "We value your privacy We use cookies to enhance your browsing experience, serve…" at bounding box center [420, 177] width 840 height 525
click at [57, 245] on h6 "Prompt 3 :" at bounding box center [44, 246] width 37 height 13
type input "3"
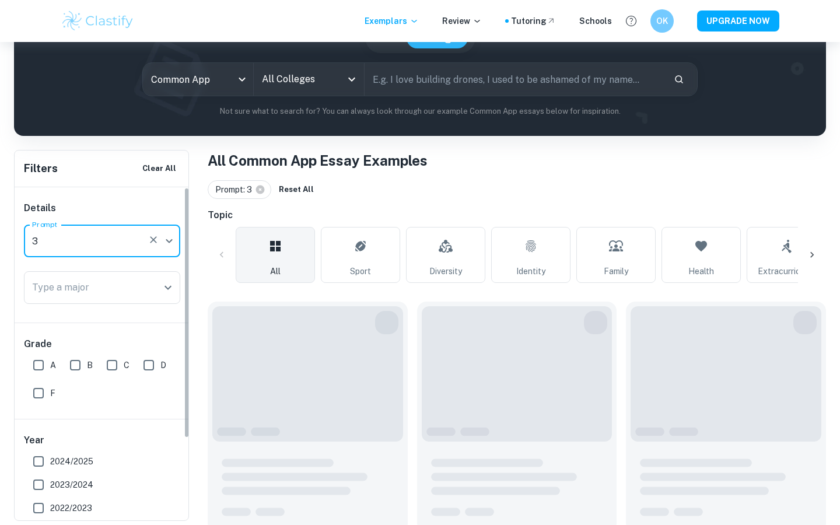
click at [154, 242] on icon "button" at bounding box center [154, 240] width 12 height 12
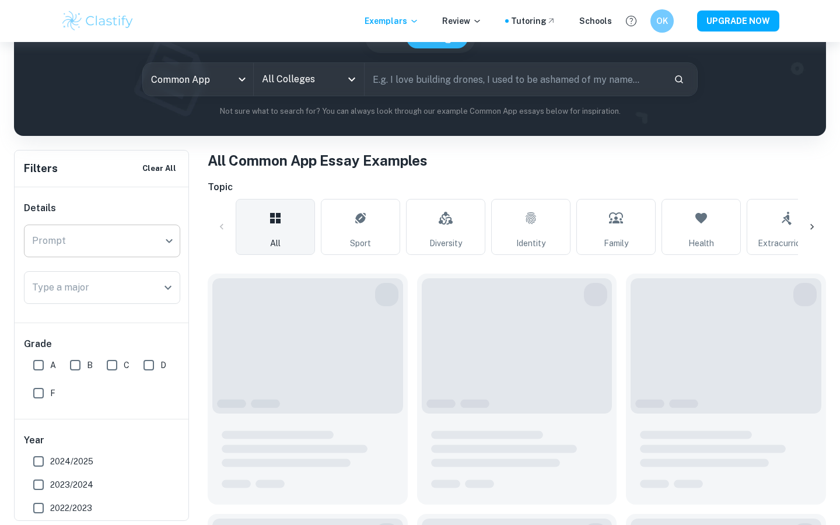
click at [103, 240] on body "We value your privacy We use cookies to enhance your browsing experience, serve…" at bounding box center [420, 177] width 840 height 525
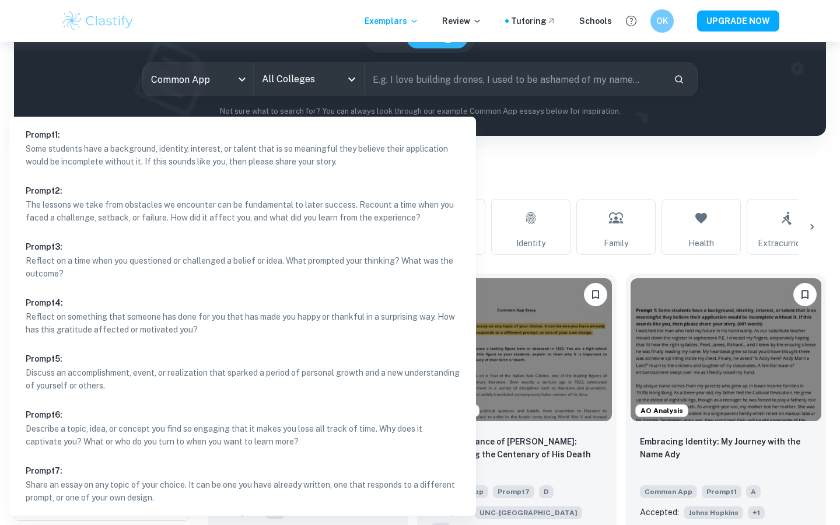
click at [50, 215] on p "The lessons we take from obstacles we encounter can be fundamental to later suc…" at bounding box center [243, 211] width 434 height 26
type input "2"
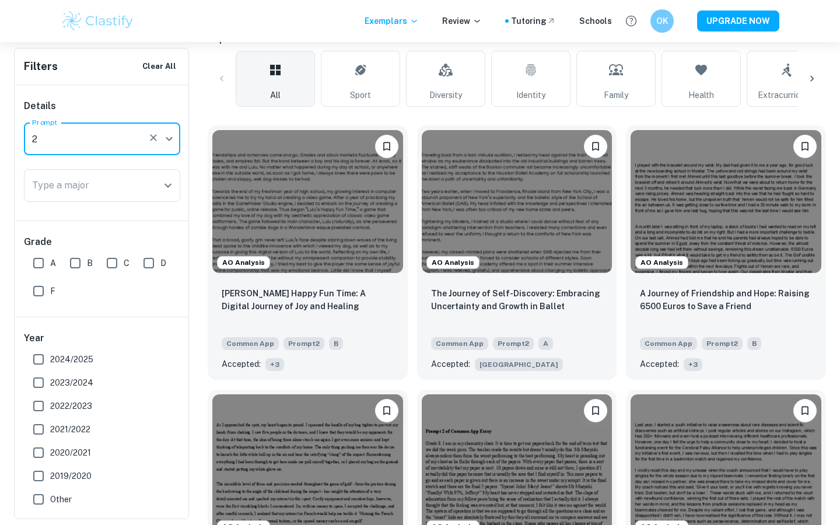
scroll to position [322, 0]
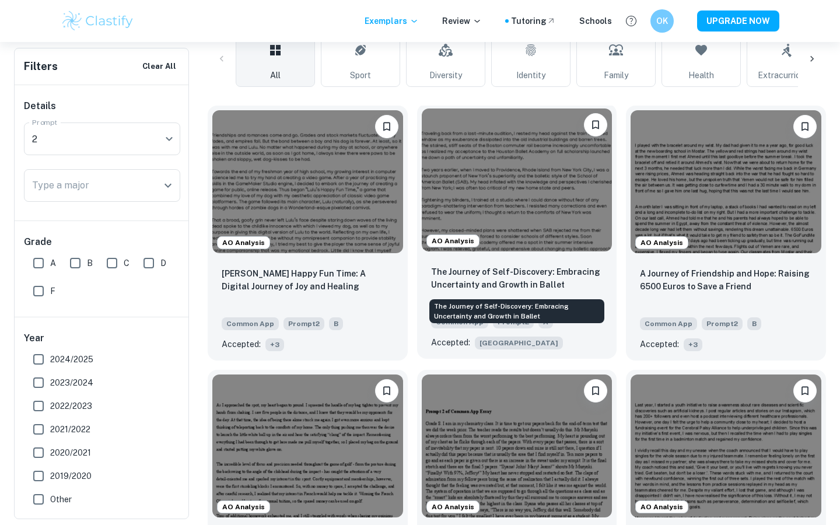
click at [463, 271] on p "The Journey of Self-Discovery: Embracing Uncertainty and Growth in Ballet" at bounding box center [517, 278] width 172 height 26
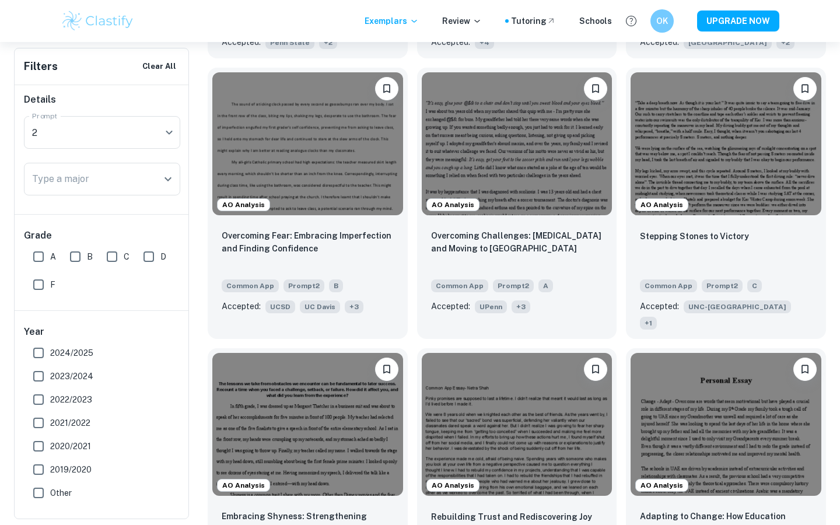
scroll to position [893, 0]
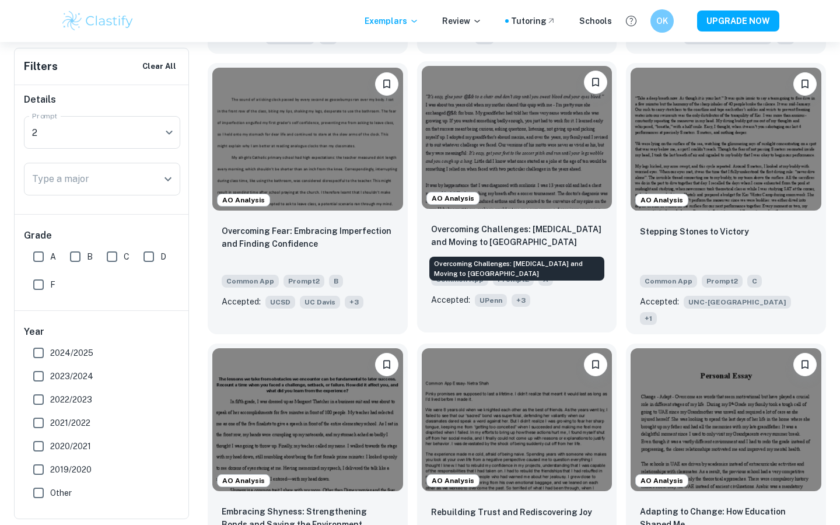
click at [491, 227] on p "Overcoming Challenges: [MEDICAL_DATA] and Moving to [GEOGRAPHIC_DATA]" at bounding box center [517, 236] width 172 height 26
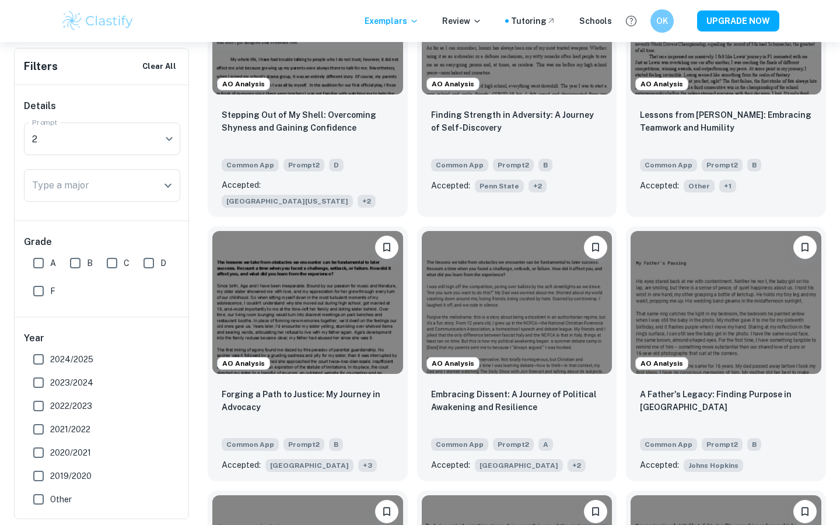
scroll to position [2364, 0]
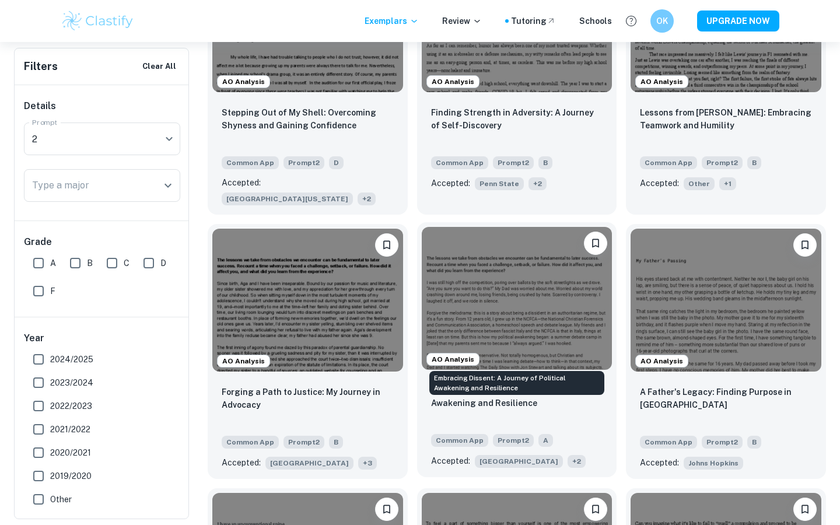
click at [507, 384] on p "Embracing Dissent: A Journey of Political Awakening and Resilience" at bounding box center [517, 397] width 172 height 26
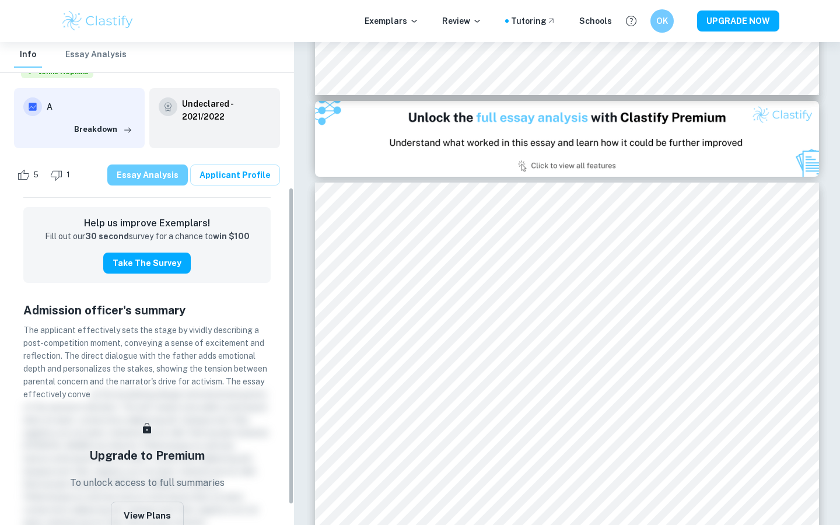
scroll to position [222, 0]
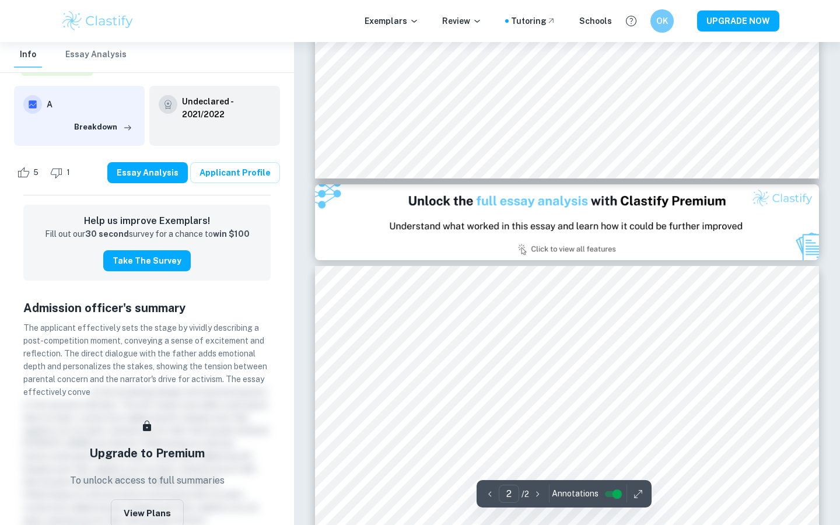
type input "1"
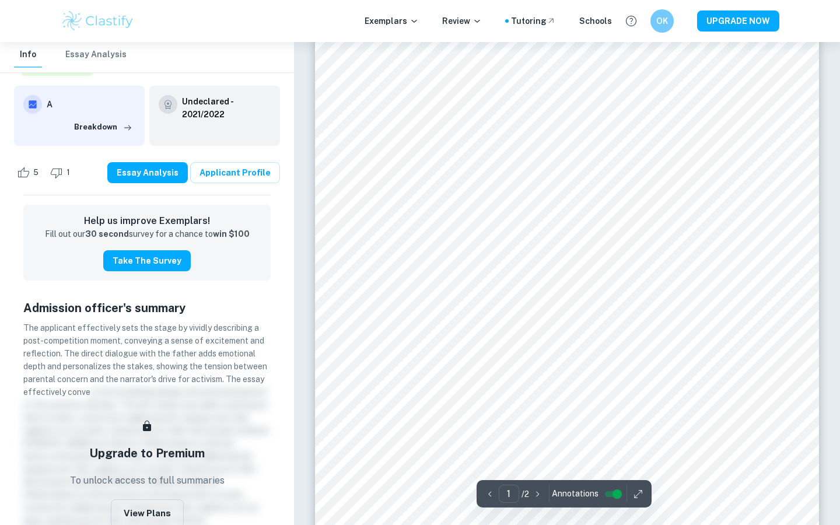
scroll to position [0, 0]
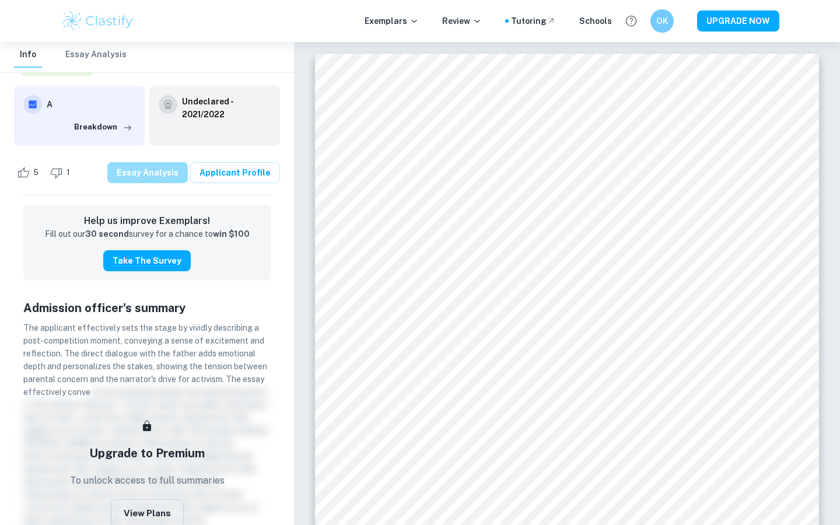
click at [174, 162] on button "Essay Analysis" at bounding box center [147, 172] width 80 height 21
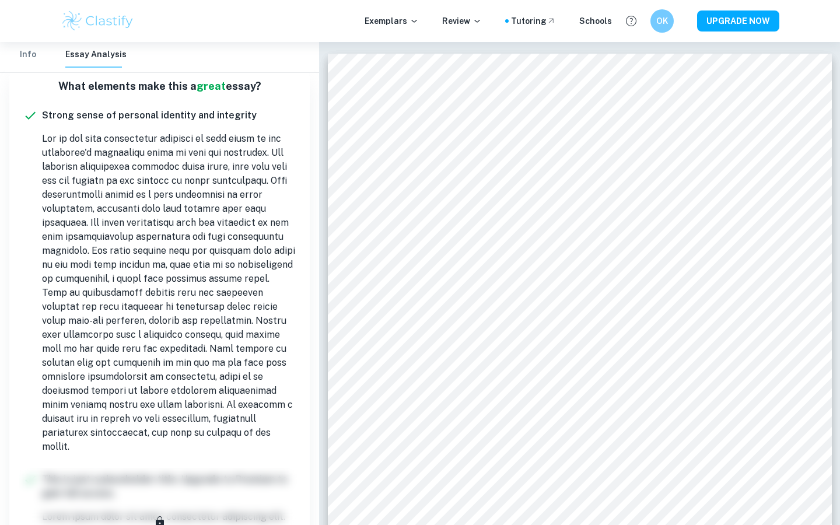
scroll to position [61, 0]
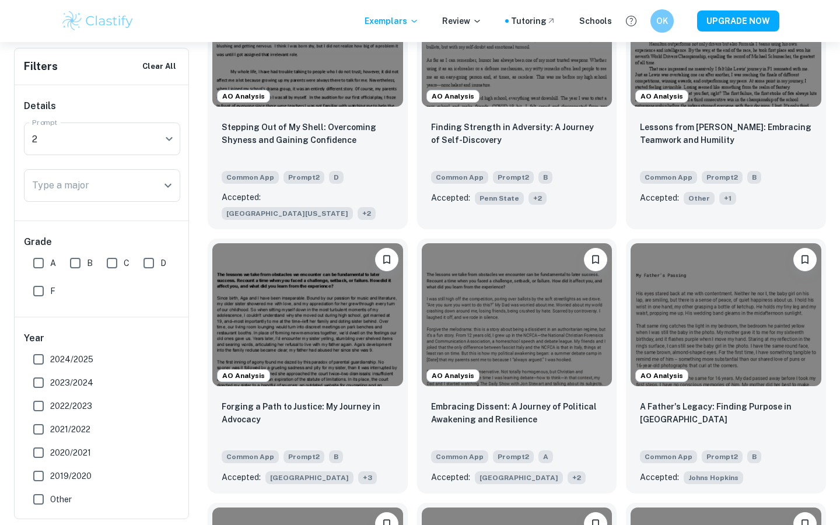
scroll to position [2342, 0]
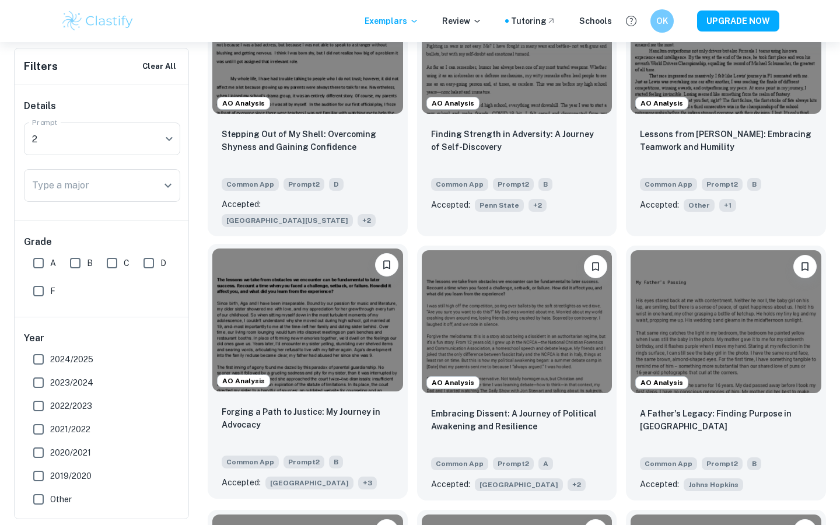
click at [380, 300] on img at bounding box center [307, 319] width 191 height 143
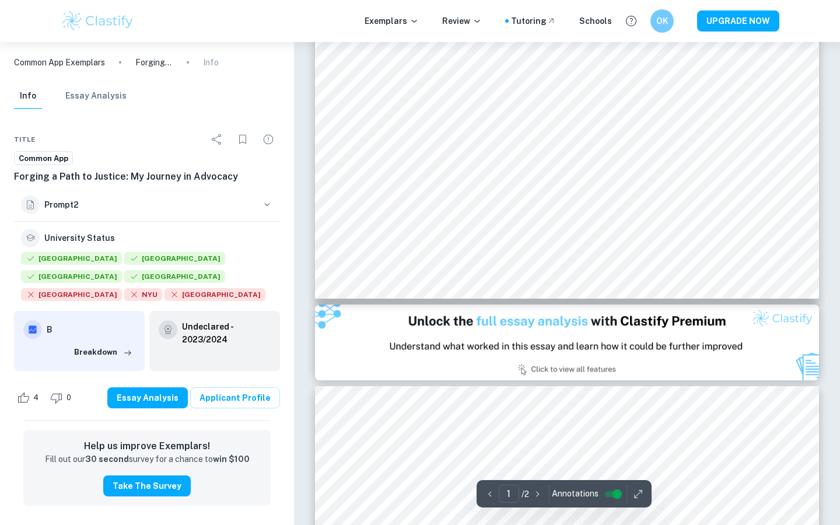
scroll to position [470, 0]
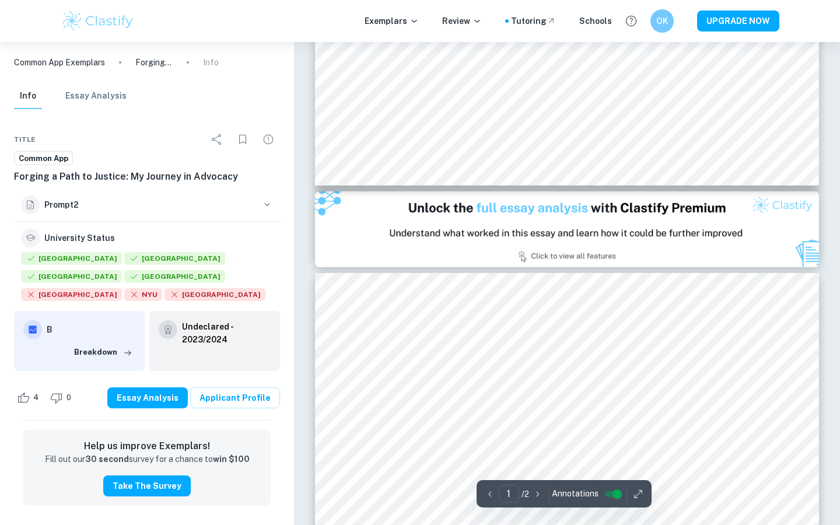
type input "2"
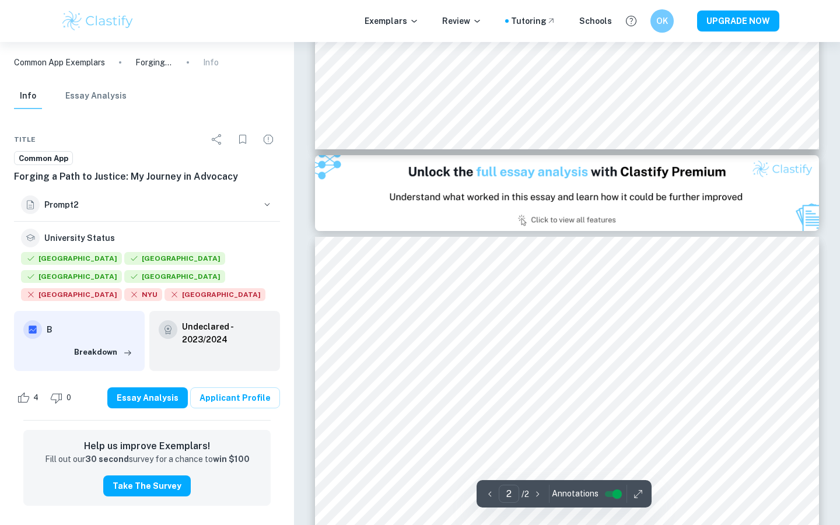
scroll to position [620, 0]
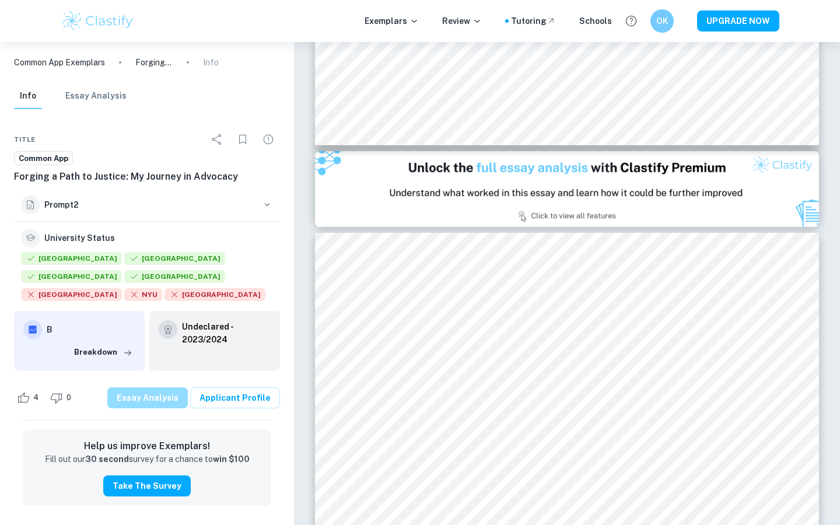
click at [164, 402] on button "Essay Analysis" at bounding box center [147, 397] width 80 height 21
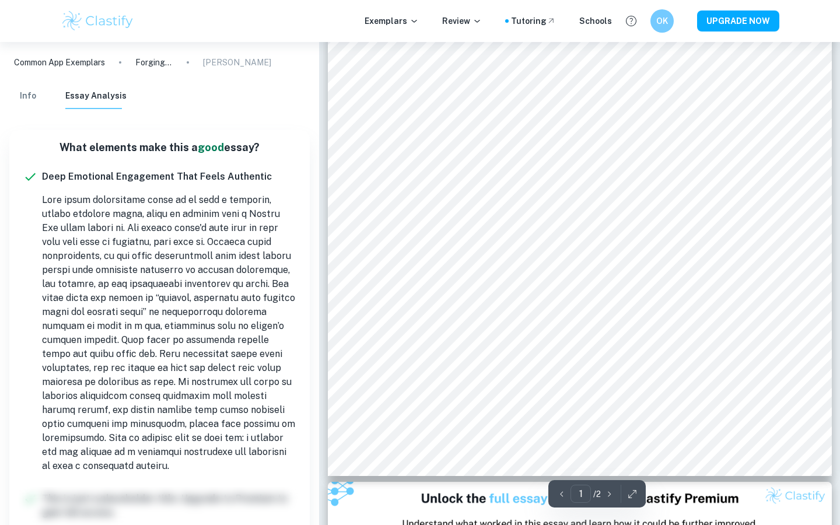
scroll to position [287, 0]
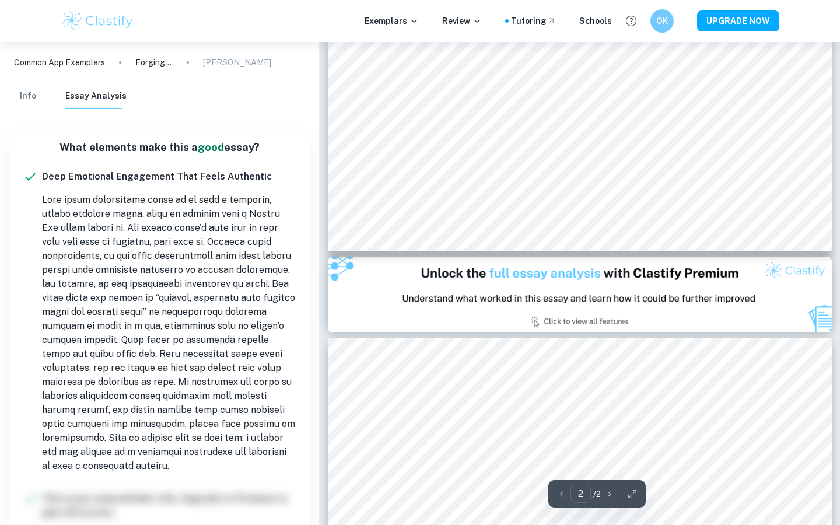
type input "1"
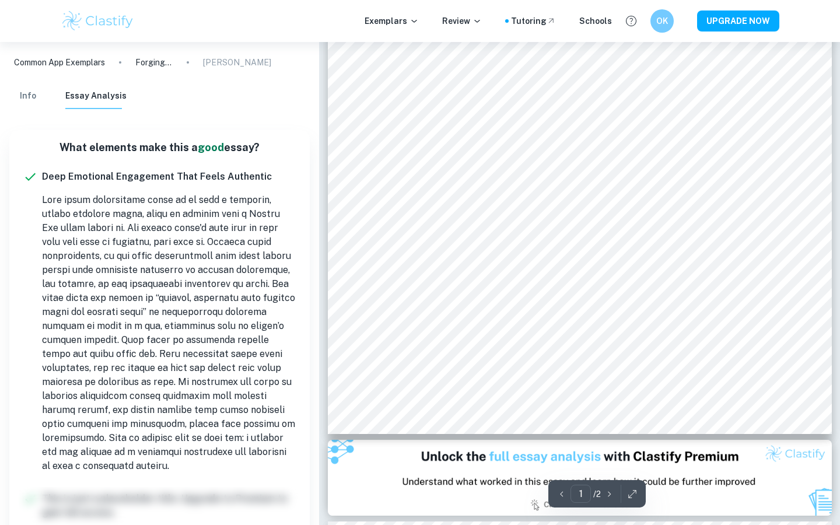
scroll to position [326, 0]
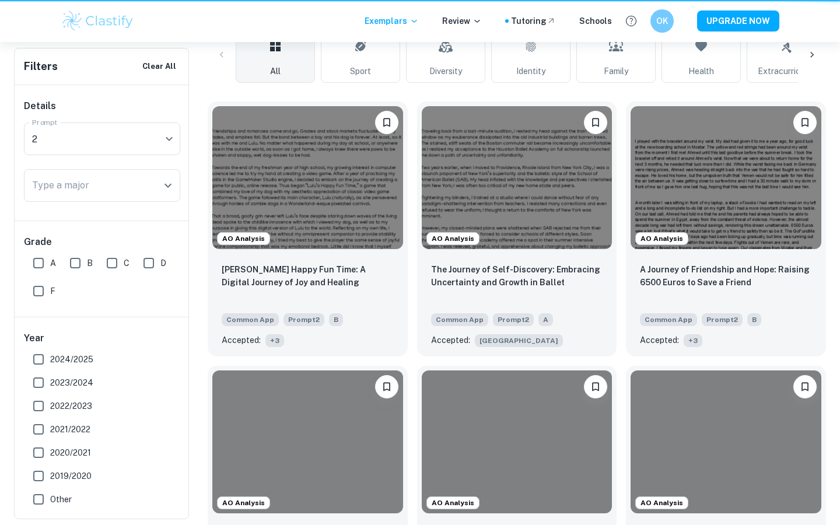
scroll to position [2342, 0]
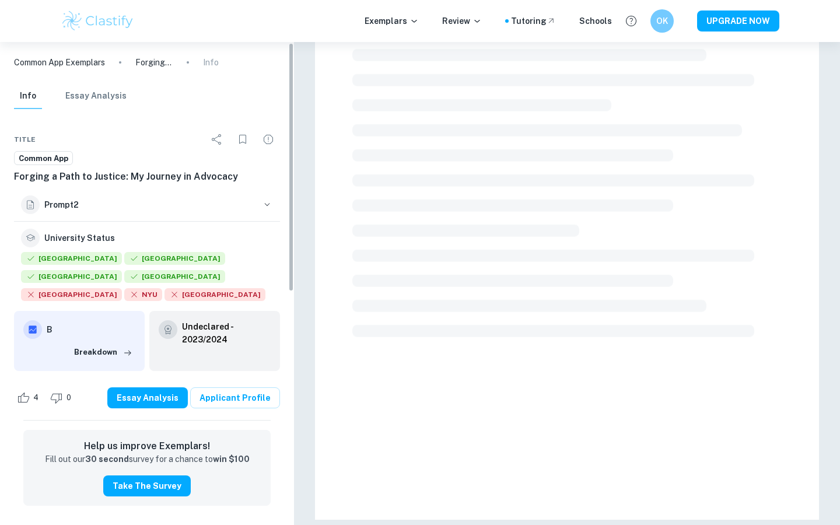
scroll to position [22, 0]
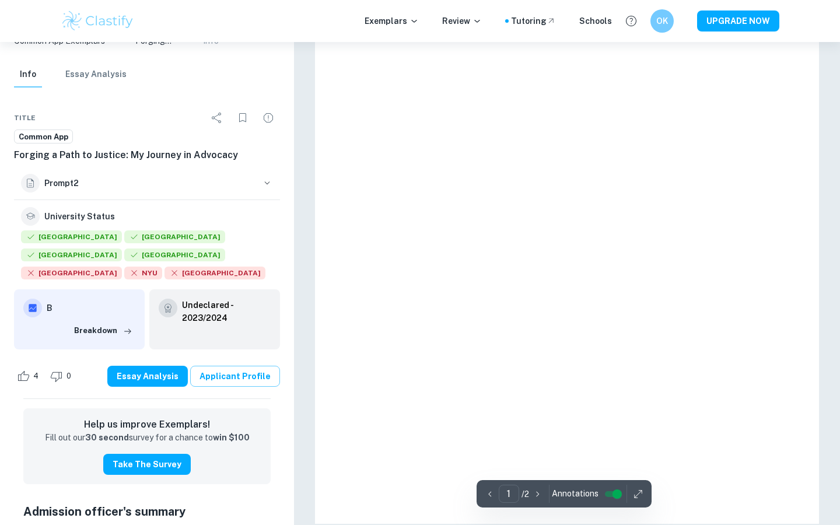
click at [219, 377] on link "Applicant Profile" at bounding box center [235, 376] width 90 height 21
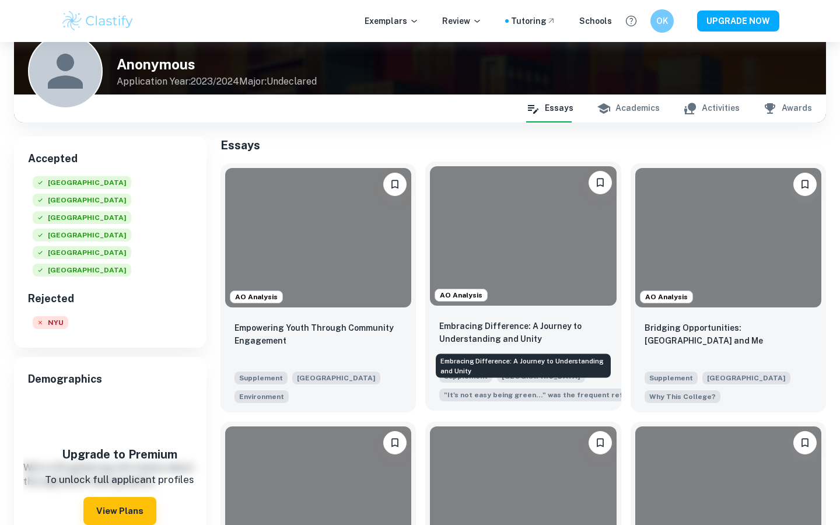
scroll to position [96, 0]
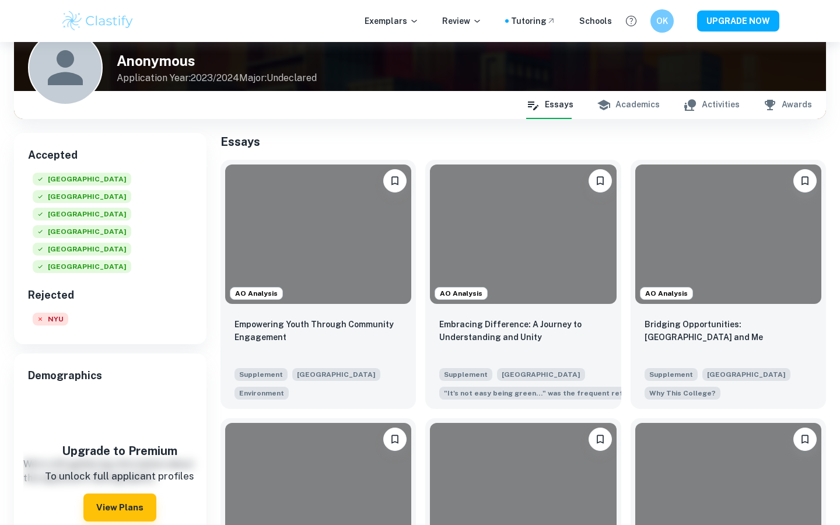
click at [621, 99] on button "Academics" at bounding box center [627, 105] width 63 height 28
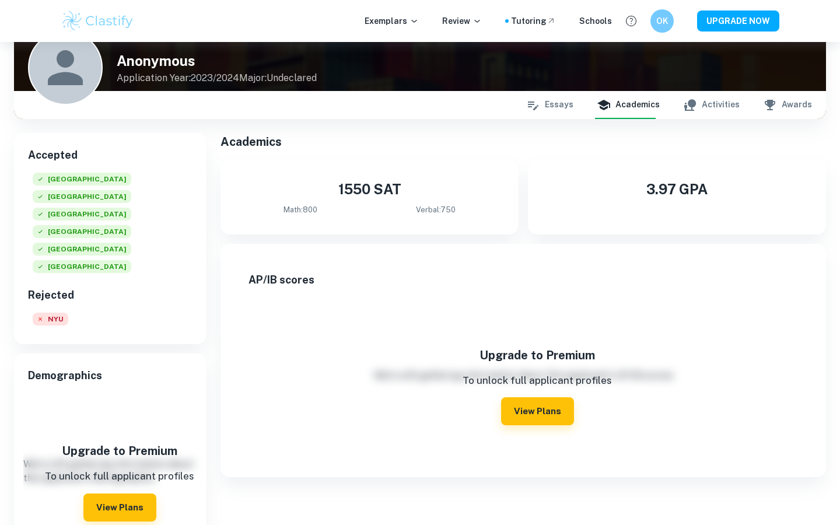
click at [548, 108] on button "Essays" at bounding box center [549, 105] width 47 height 28
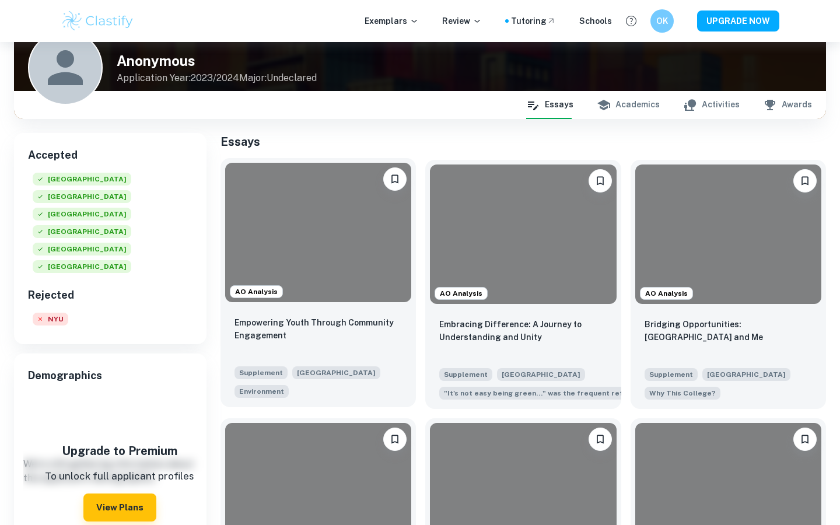
click at [361, 262] on div at bounding box center [318, 232] width 186 height 139
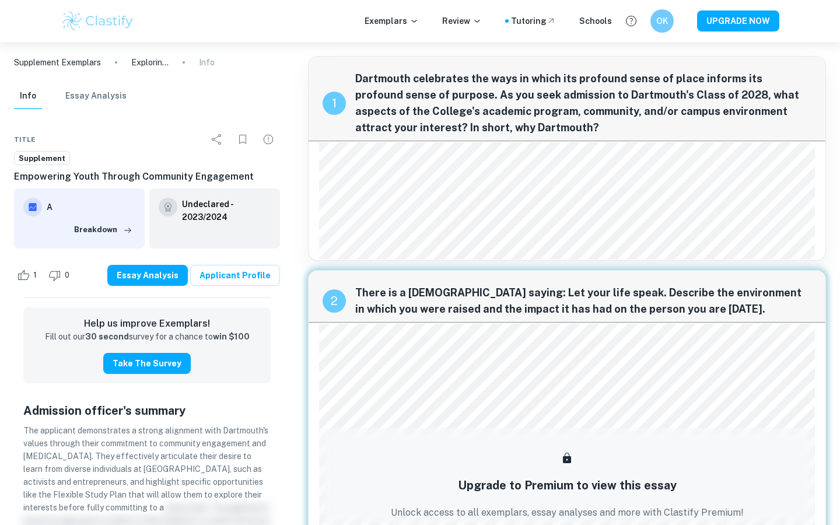
scroll to position [2, 0]
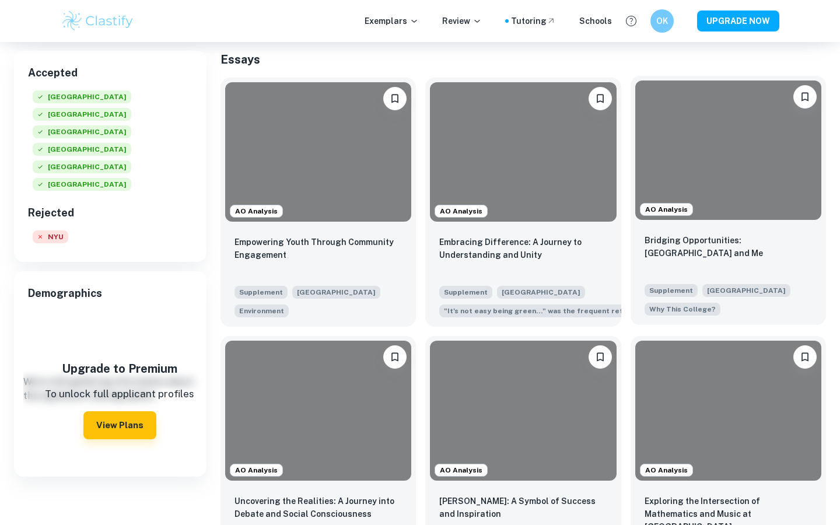
scroll to position [187, 0]
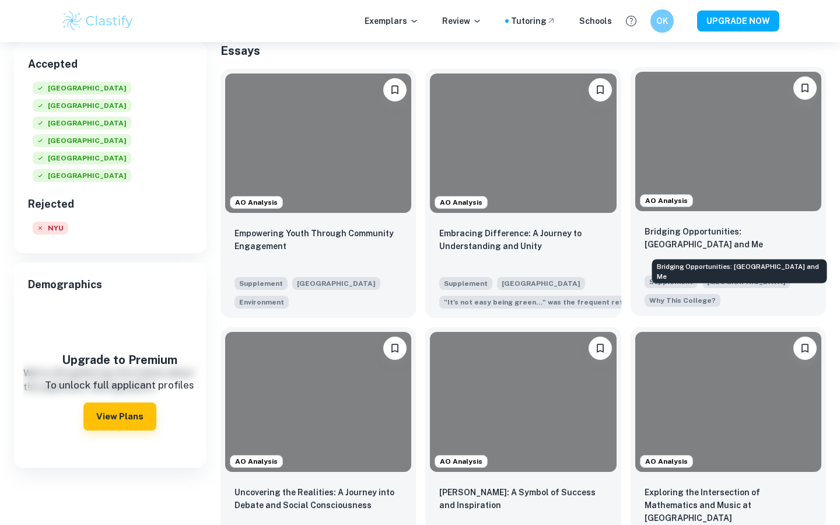
click at [685, 236] on p "Bridging Opportunities: [GEOGRAPHIC_DATA] and Me" at bounding box center [727, 238] width 167 height 26
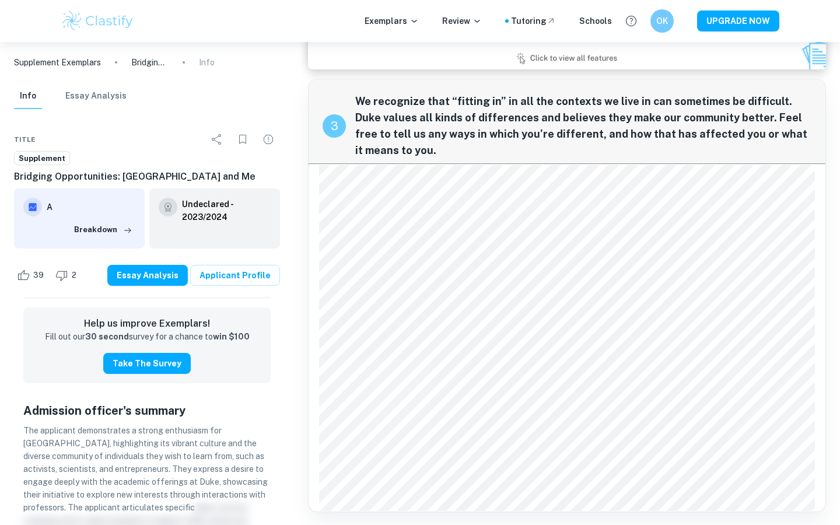
scroll to position [952, 0]
